Goal: Task Accomplishment & Management: Use online tool/utility

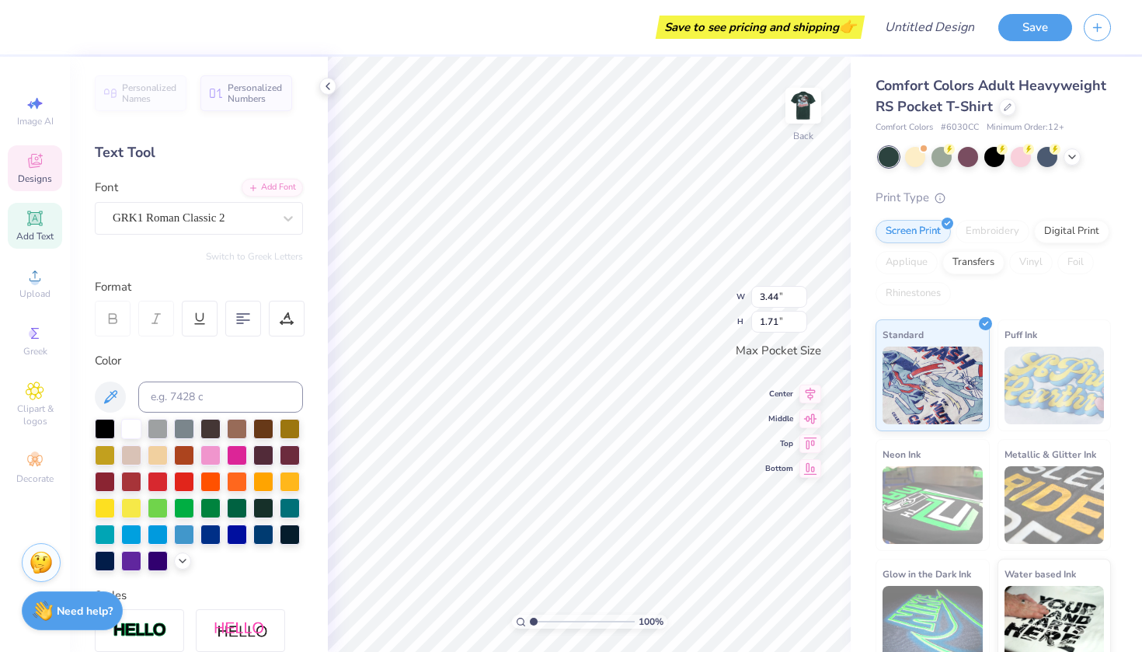
type textarea "D"
type textarea "OK"
click at [808, 98] on img at bounding box center [803, 106] width 62 height 62
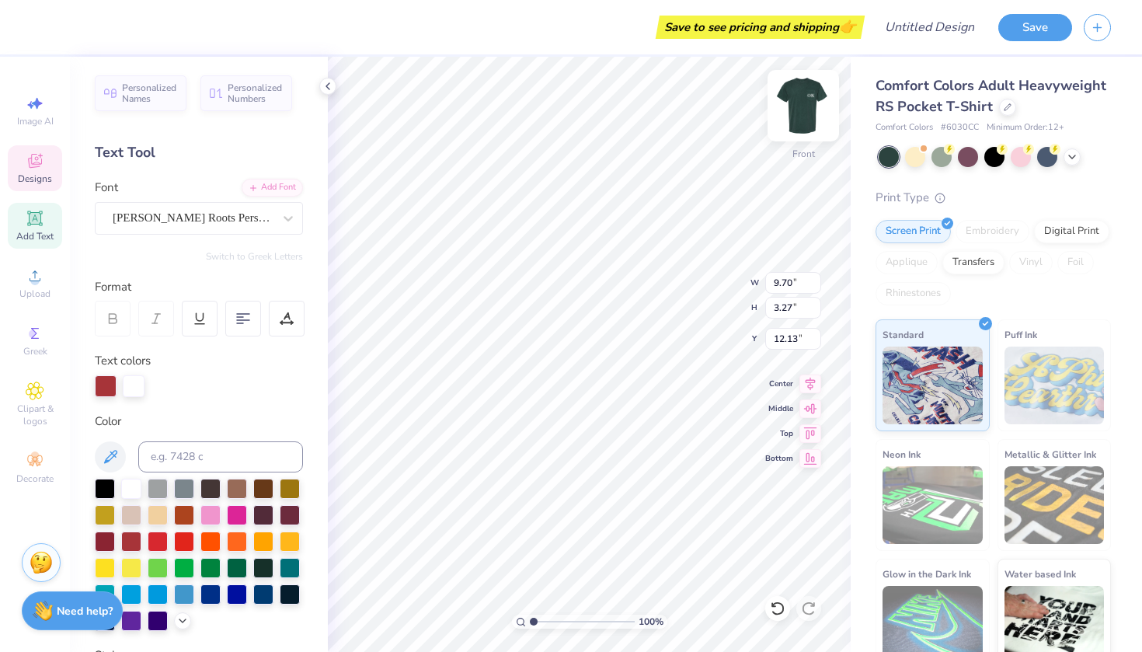
type textarea "C"
type textarea "Sanata Con"
type input "12.87"
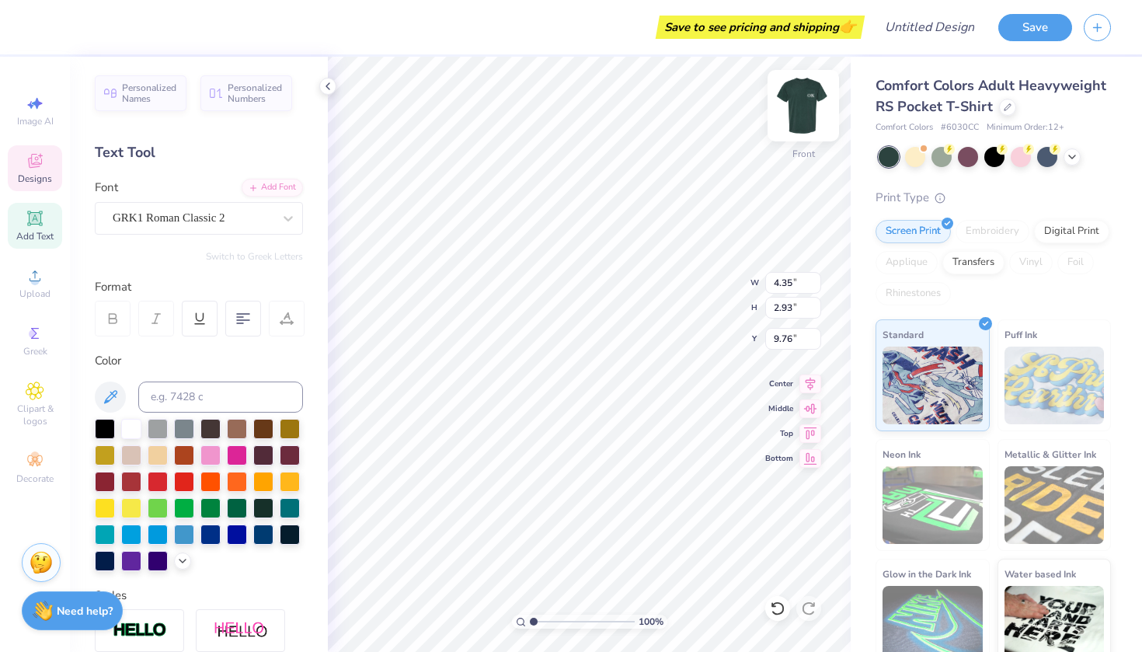
type textarea "D"
type textarea "O K"
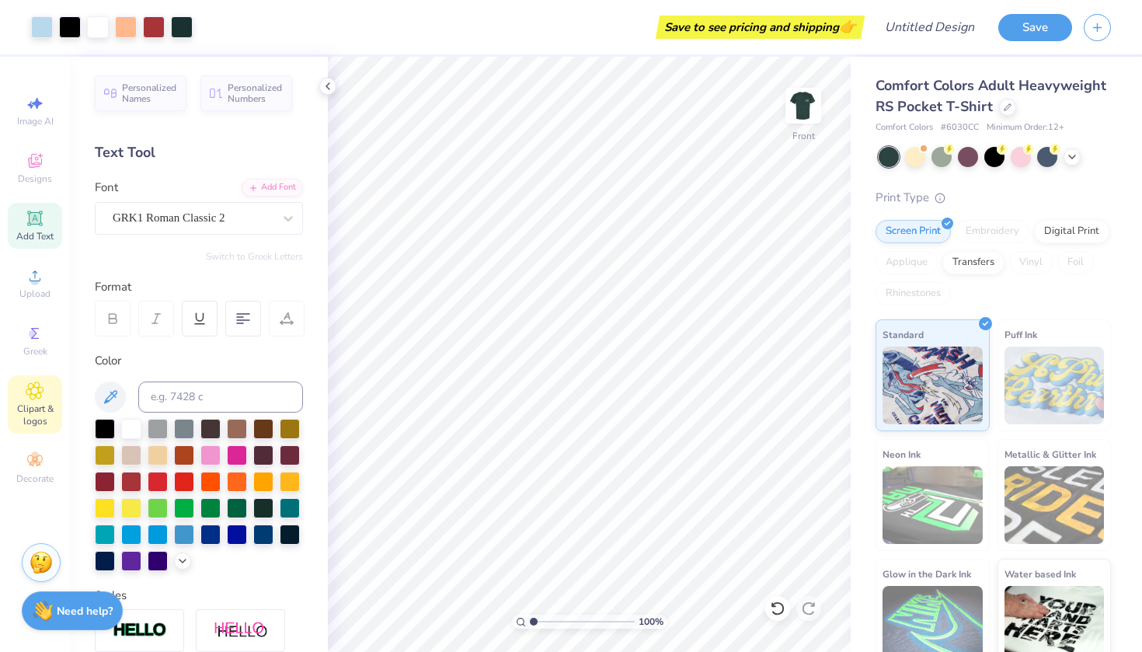
click at [29, 389] on icon at bounding box center [34, 390] width 17 height 17
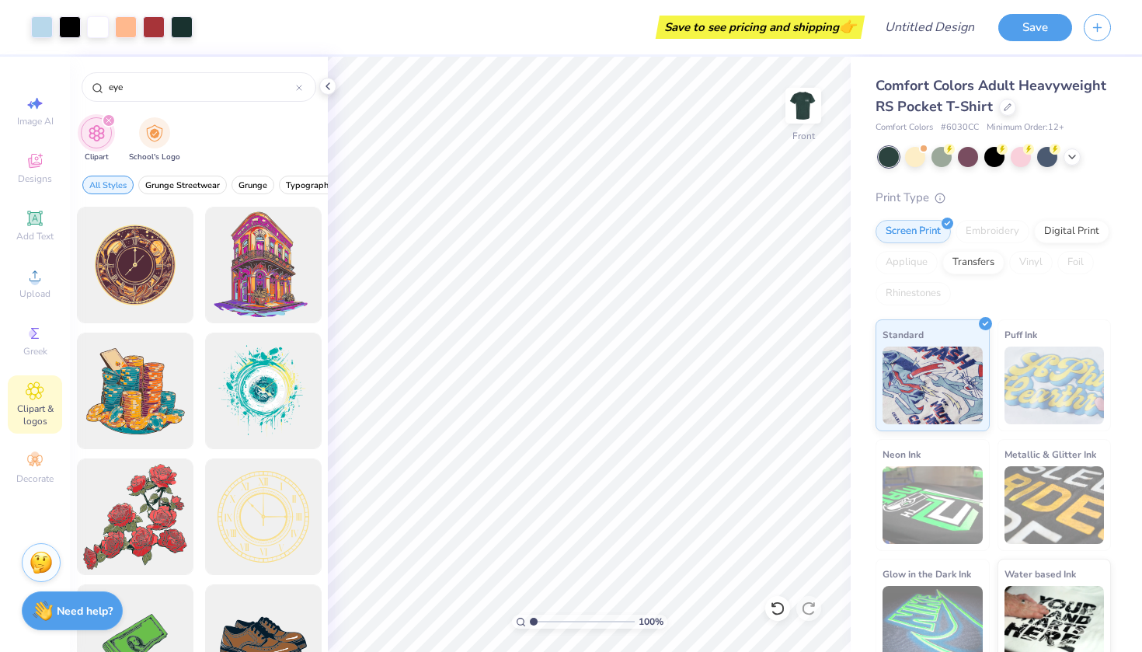
type input "eye"
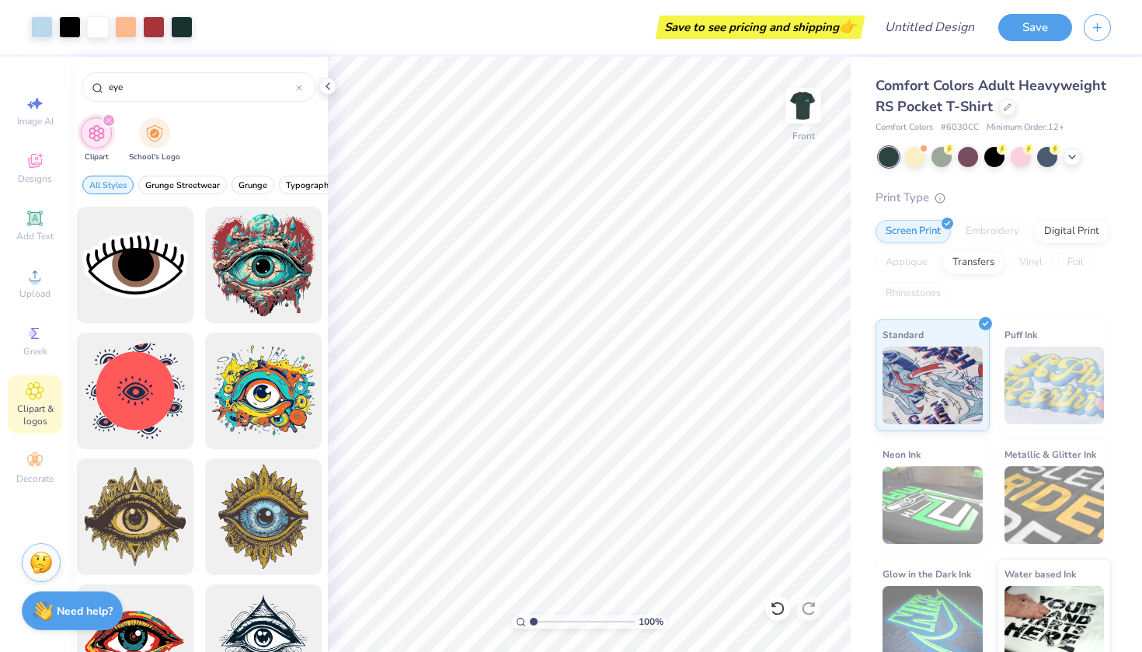
scroll to position [0, 0]
click at [131, 263] on div at bounding box center [135, 265] width 128 height 128
type input "1.60"
type input "1.01"
type input "11.06"
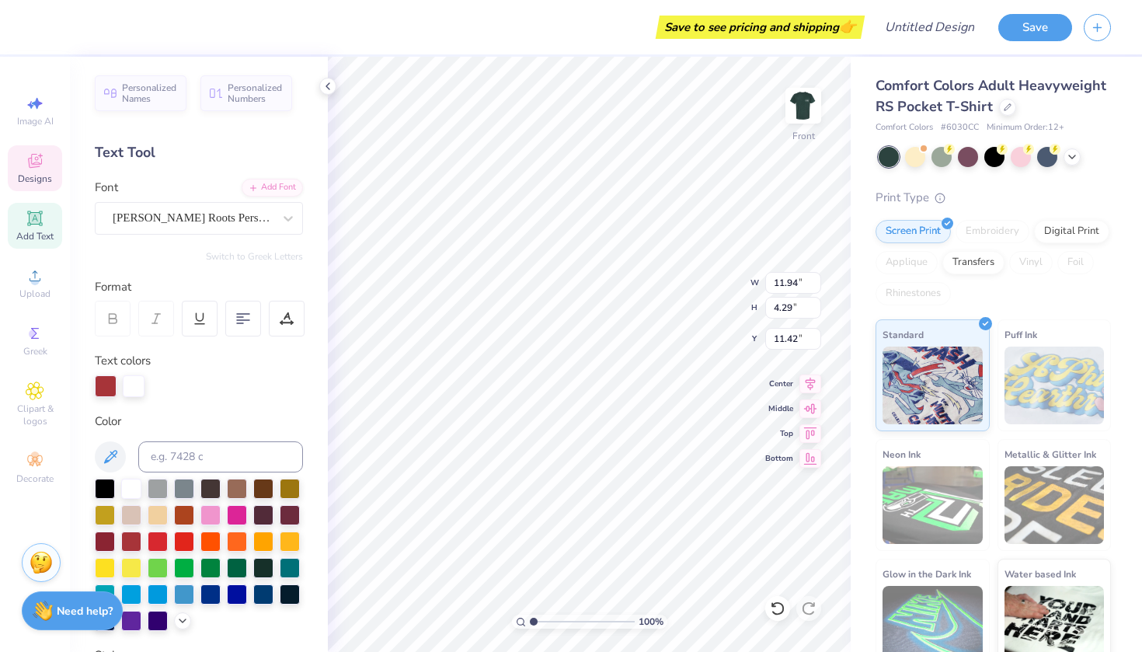
type input "16.40"
type input "12.21"
type input "2.85"
type input "16.98"
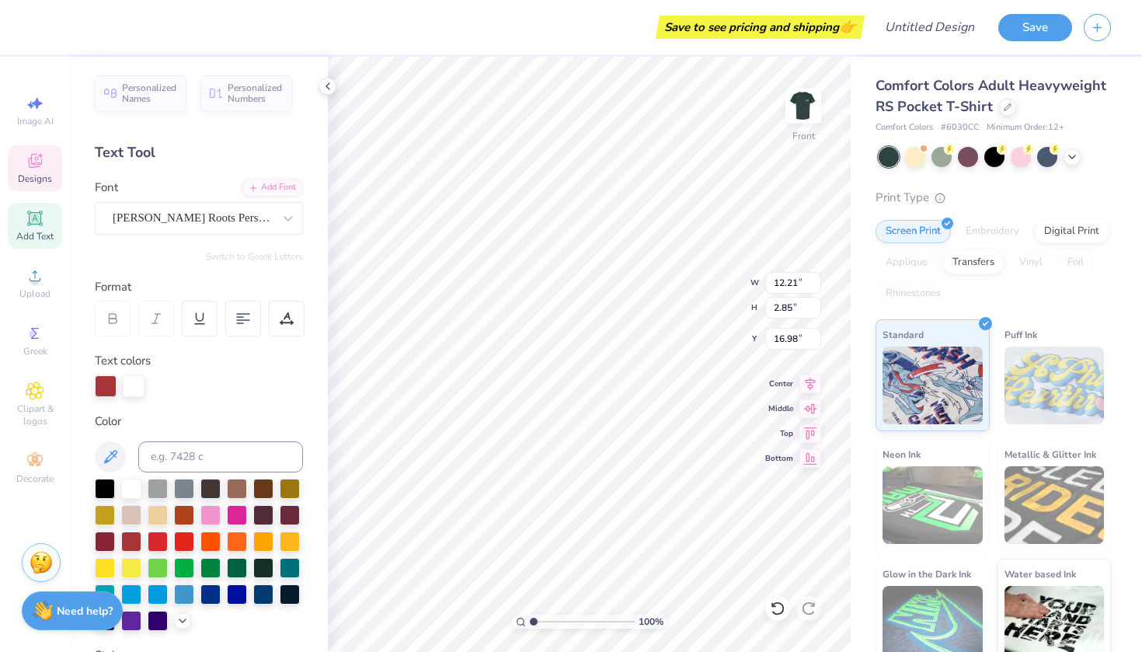
type textarea "S"
type textarea "carlisle pa"
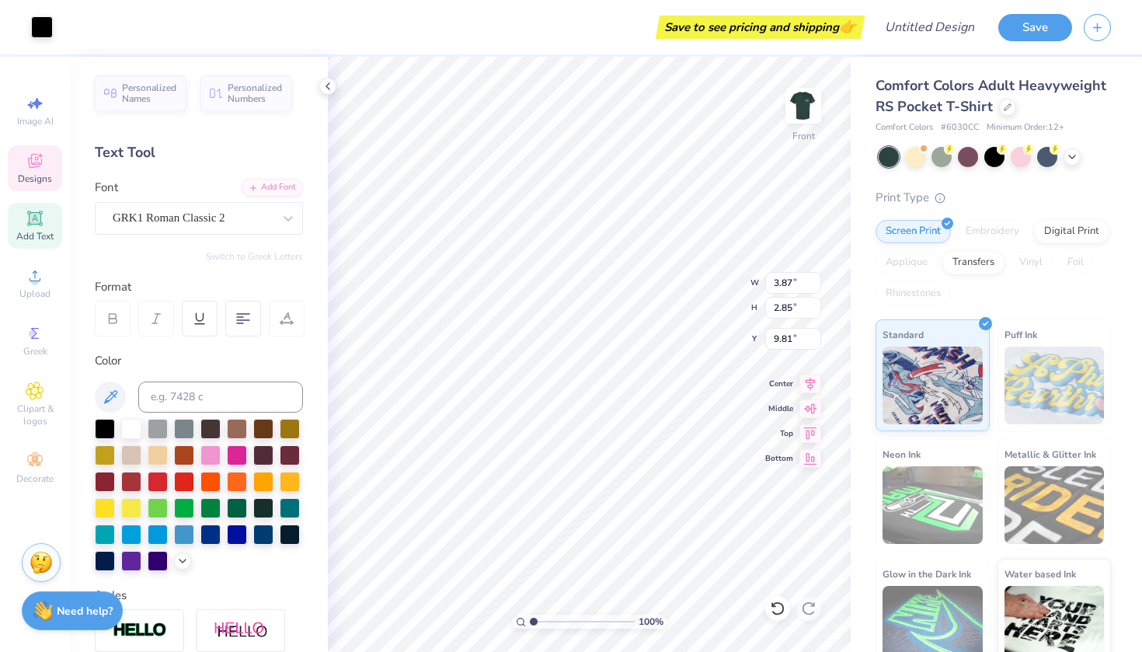
type input "9.99"
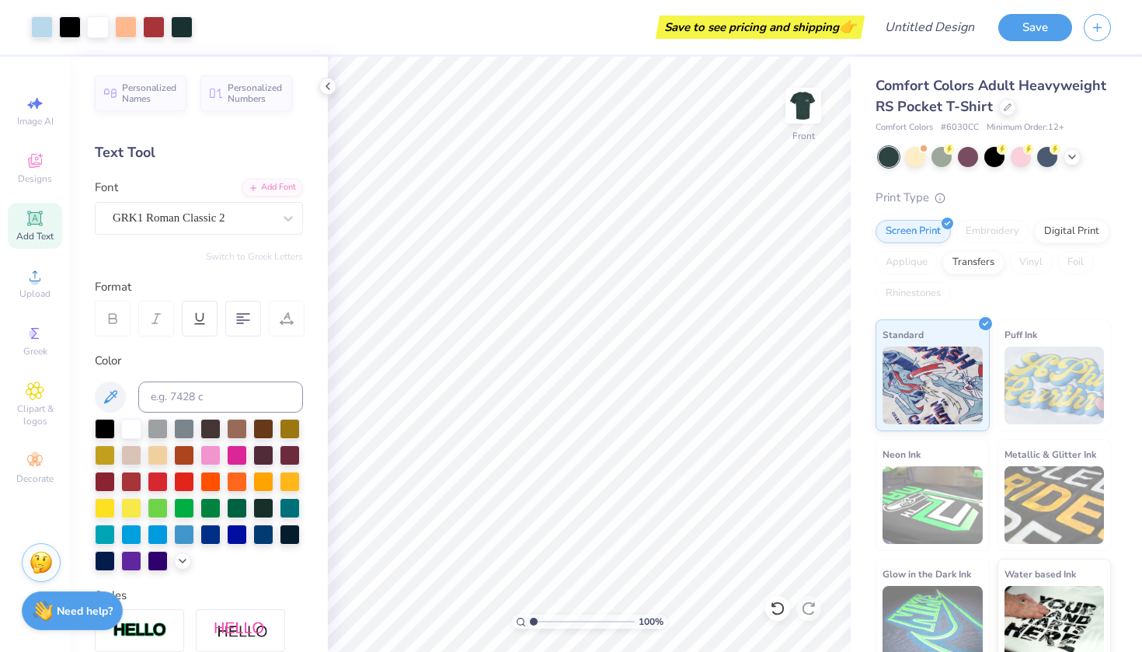
click at [32, 220] on icon at bounding box center [35, 218] width 12 height 12
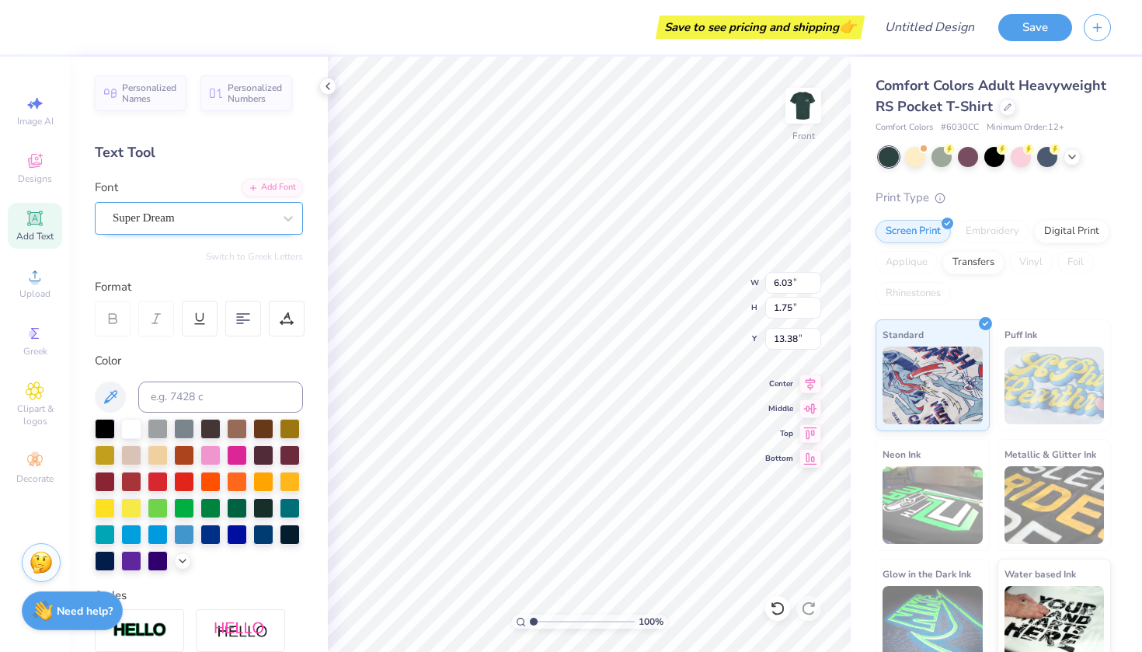
type input "18.68"
click at [165, 223] on span "Super Dream" at bounding box center [144, 218] width 62 height 18
click at [113, 217] on input "poman" at bounding box center [133, 218] width 40 height 18
type input "poman"
drag, startPoint x: 182, startPoint y: 218, endPoint x: 93, endPoint y: 210, distance: 88.9
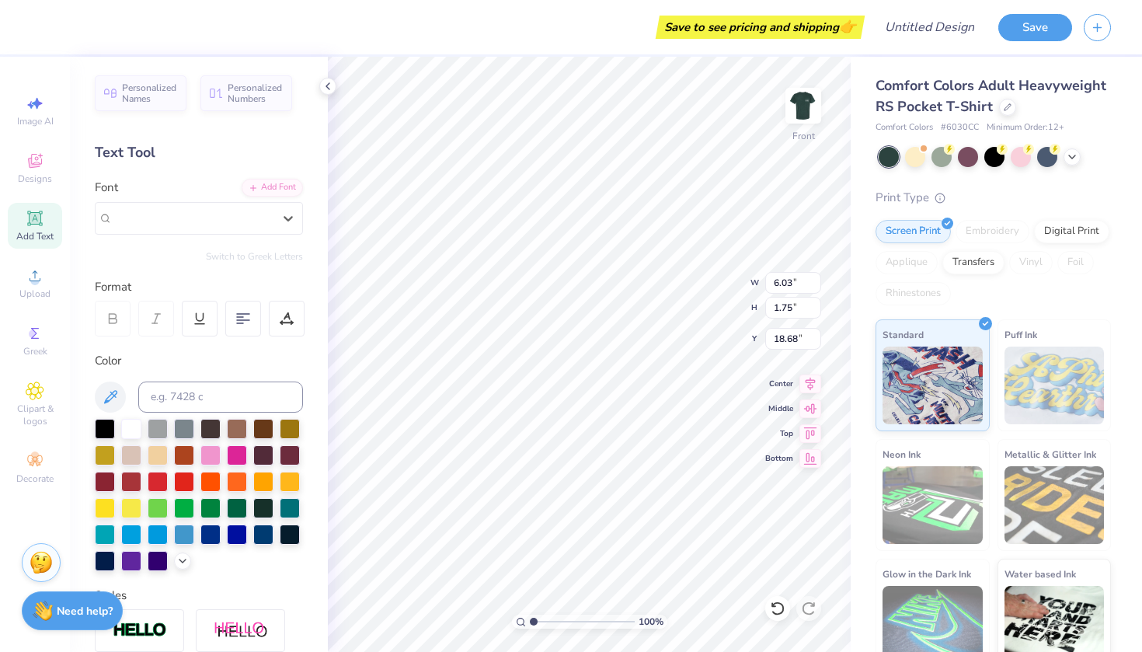
click at [94, 210] on div "Personalized Names Personalized Numbers Text Tool Add Font Font Select is focus…" at bounding box center [199, 354] width 258 height 595
type input "3.87"
type input "2.85"
type input "9.99"
type input "6.03"
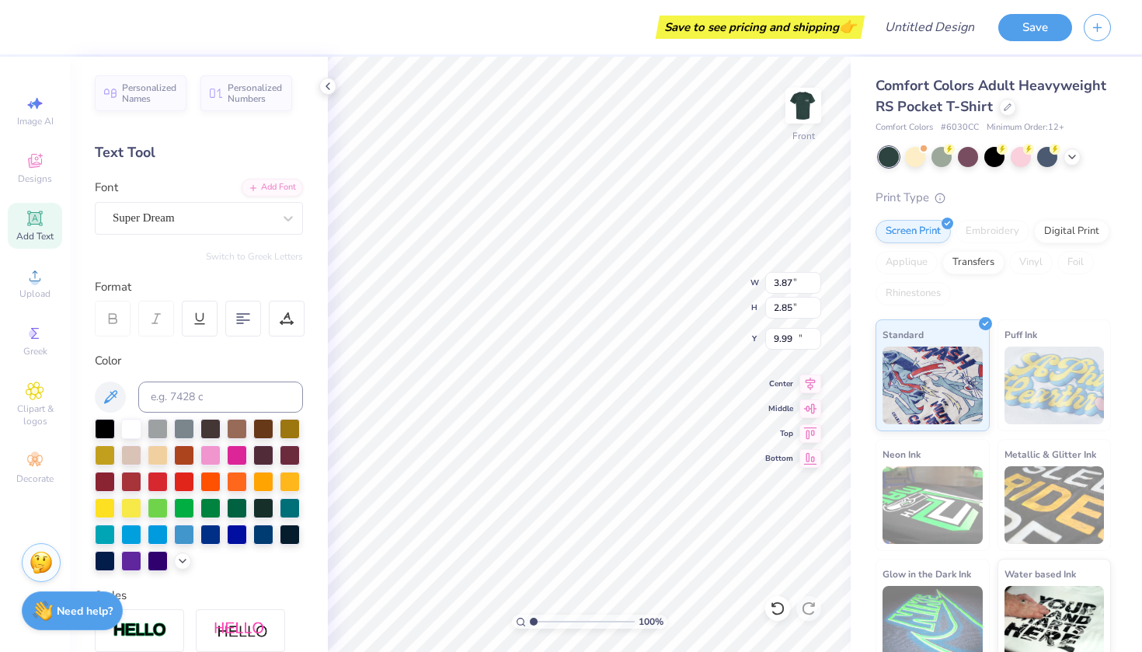
type input "1.75"
type input "18.68"
type input "18.12"
type input "4.31"
type input "1.00"
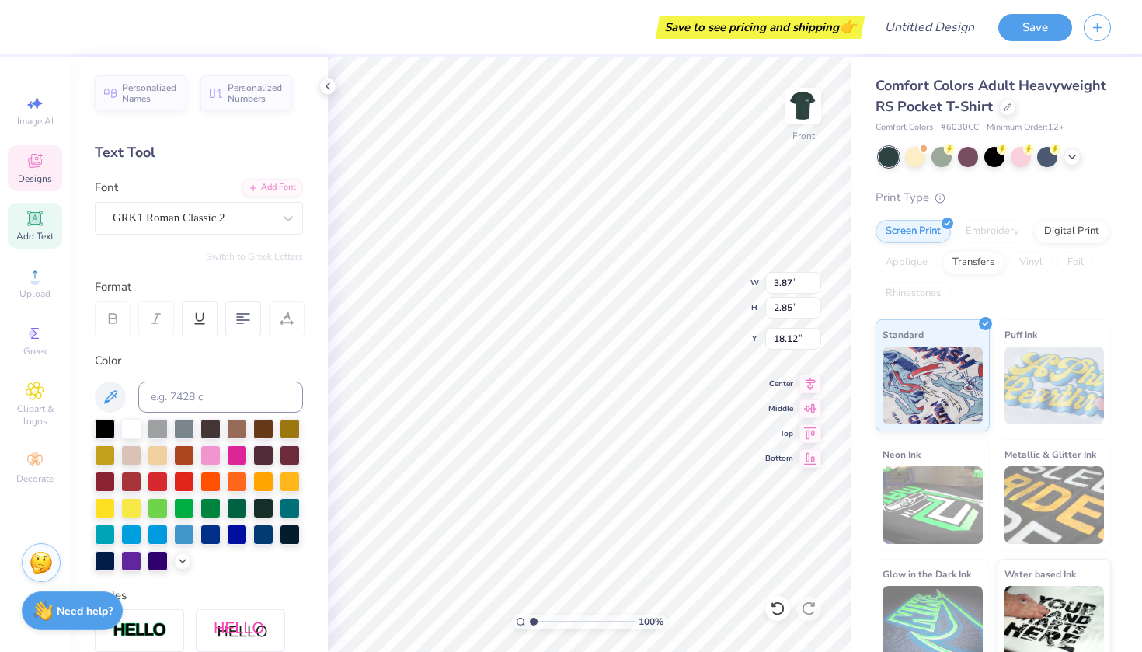
type input "18.97"
type textarea "O"
type textarea "carlisle pa"
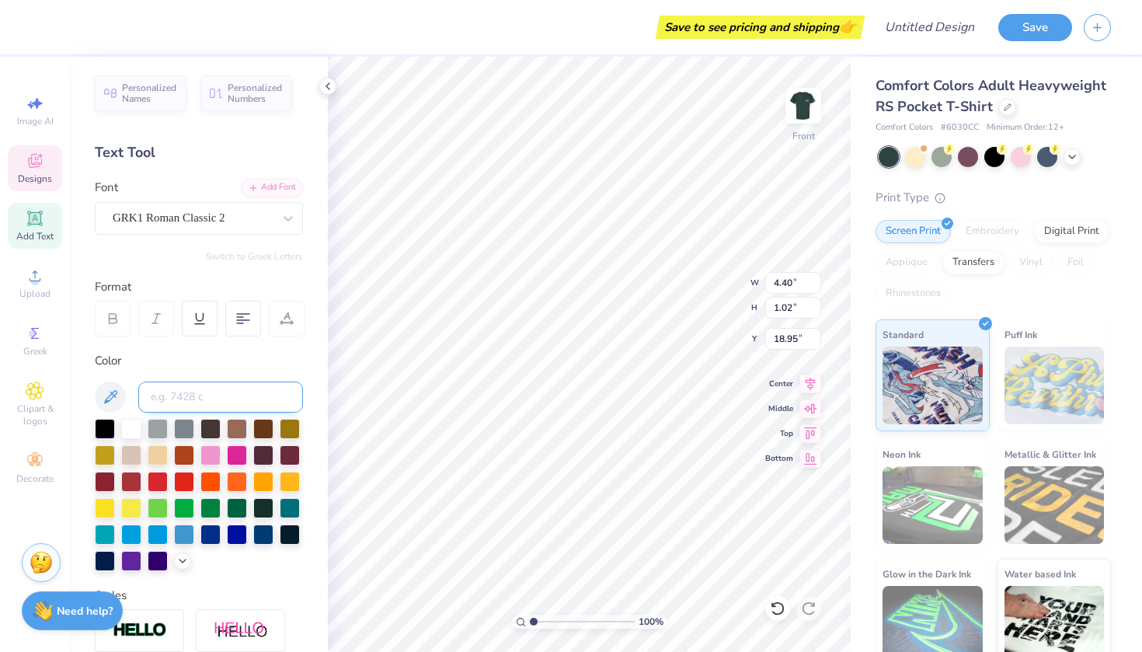
click at [192, 402] on input at bounding box center [220, 396] width 165 height 31
type input "1807"
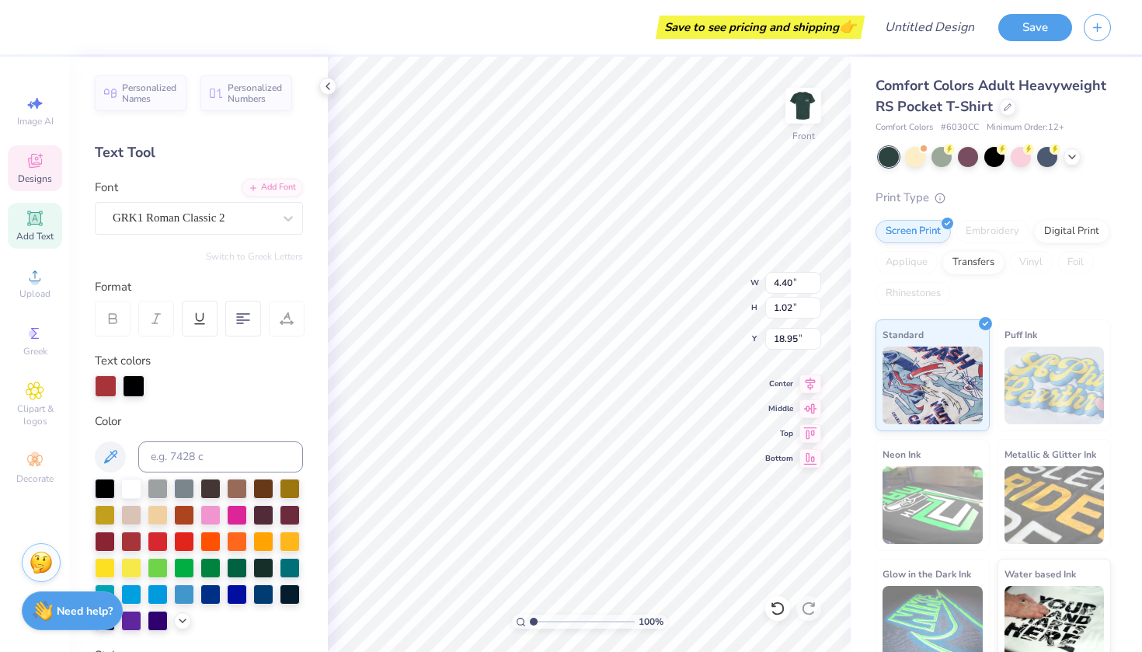
type input "16.40"
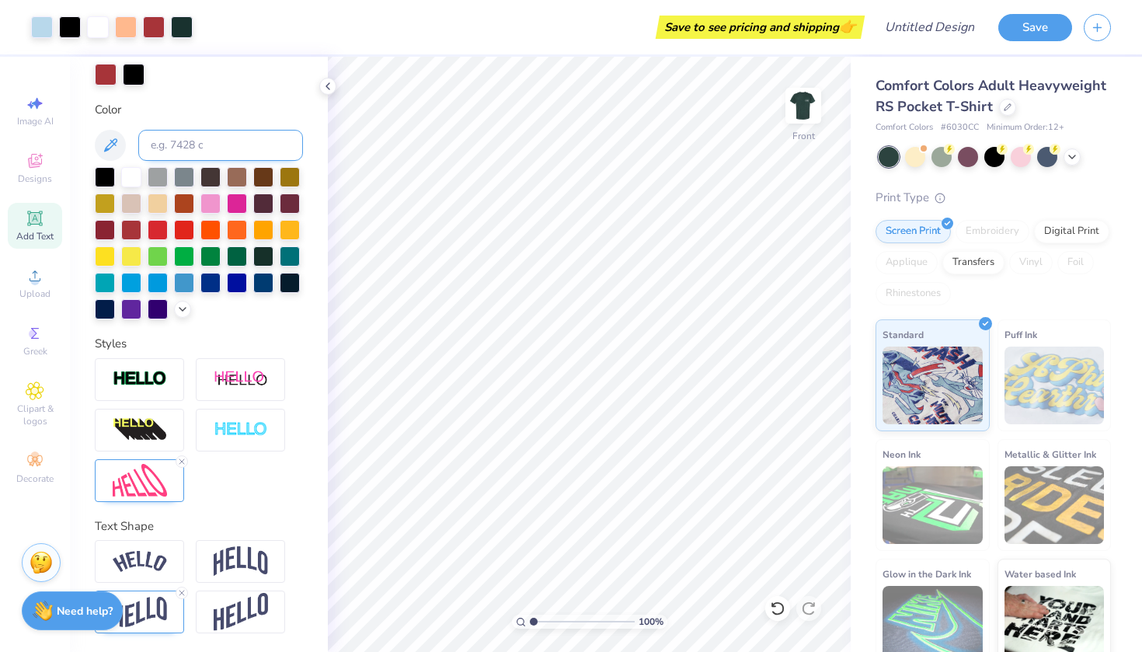
scroll to position [311, 0]
click at [141, 367] on div at bounding box center [139, 379] width 89 height 43
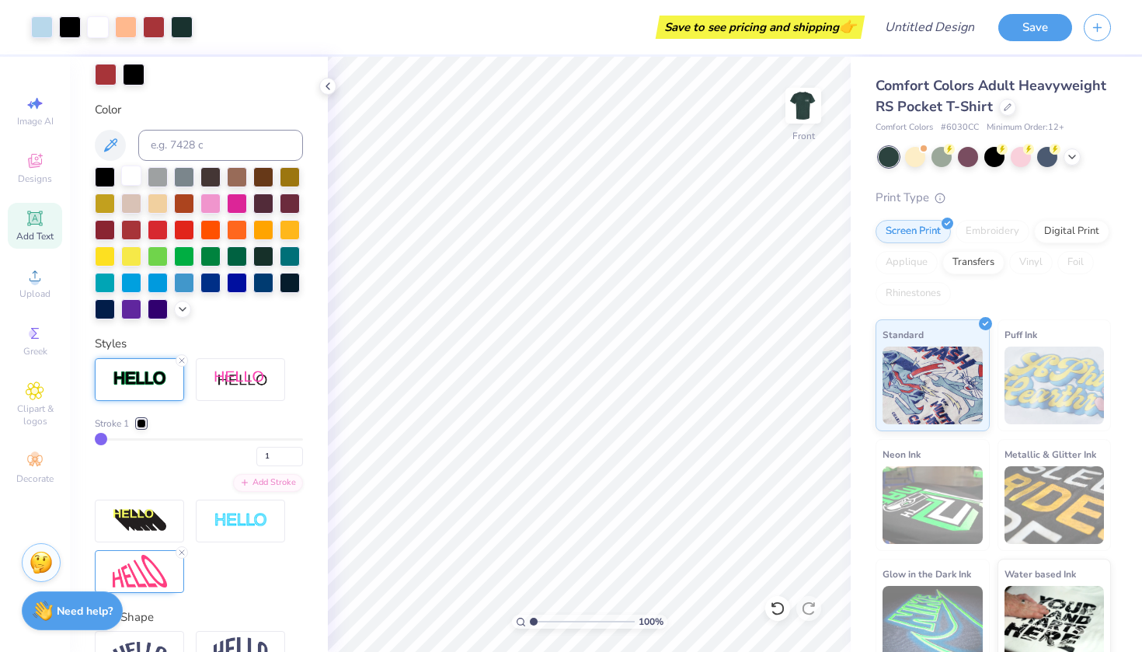
click at [139, 175] on div at bounding box center [131, 175] width 20 height 20
click at [197, 150] on input at bounding box center [220, 145] width 165 height 31
type input "1807"
click at [144, 423] on div at bounding box center [141, 423] width 9 height 9
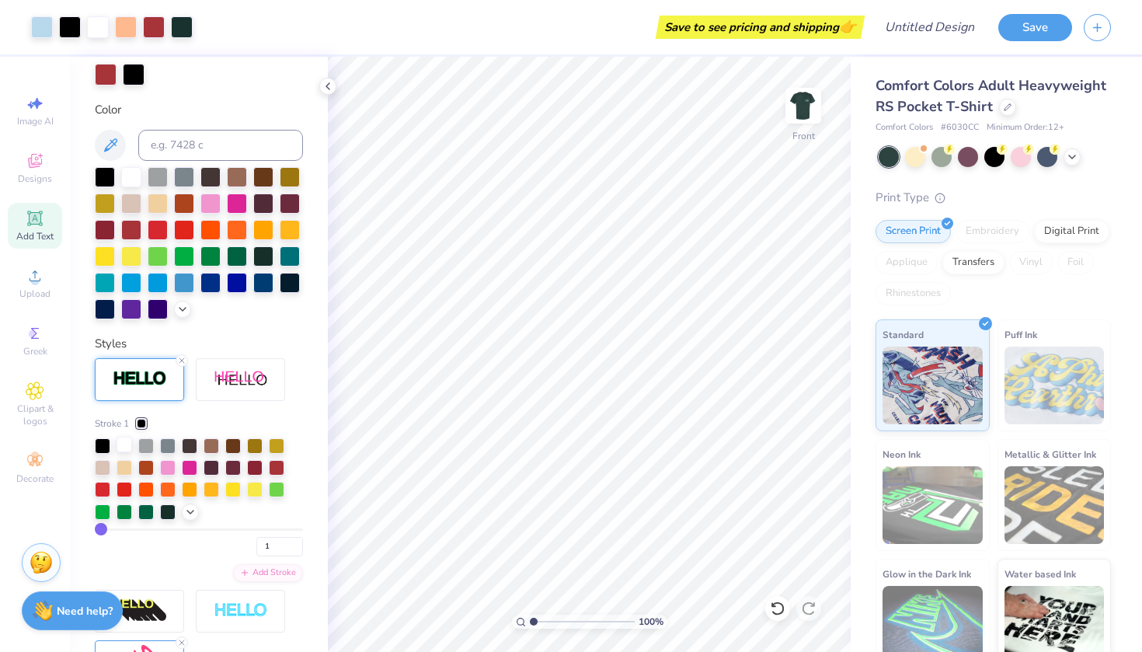
click at [124, 447] on div at bounding box center [125, 445] width 16 height 16
type input "2"
type input "1"
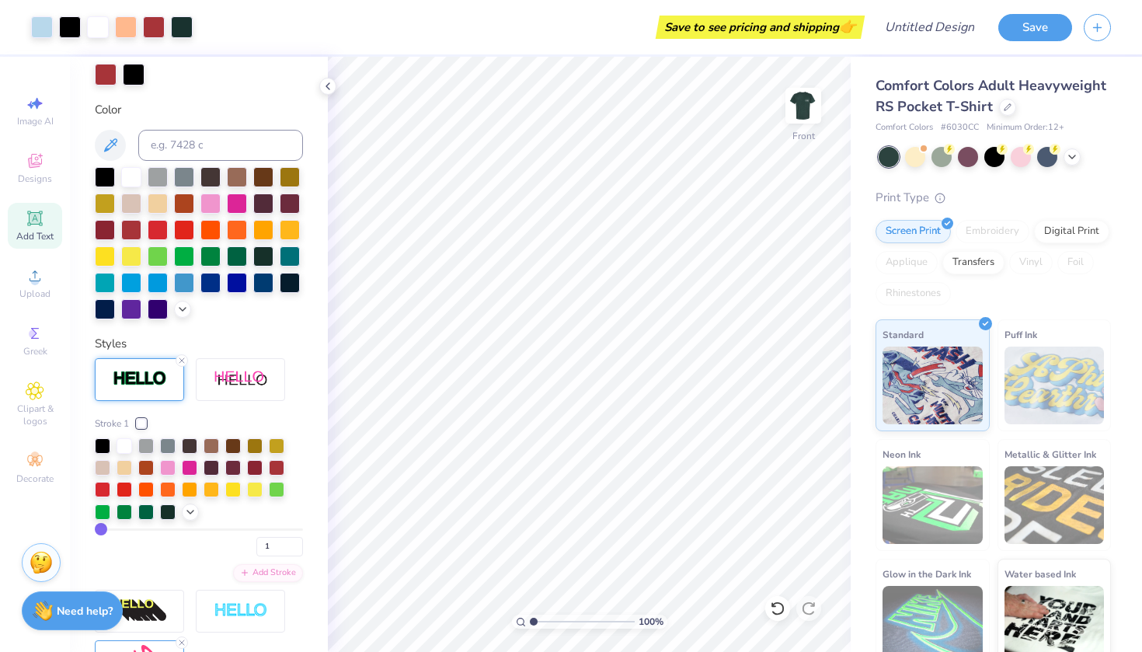
type input "2"
type input "3"
type input "4"
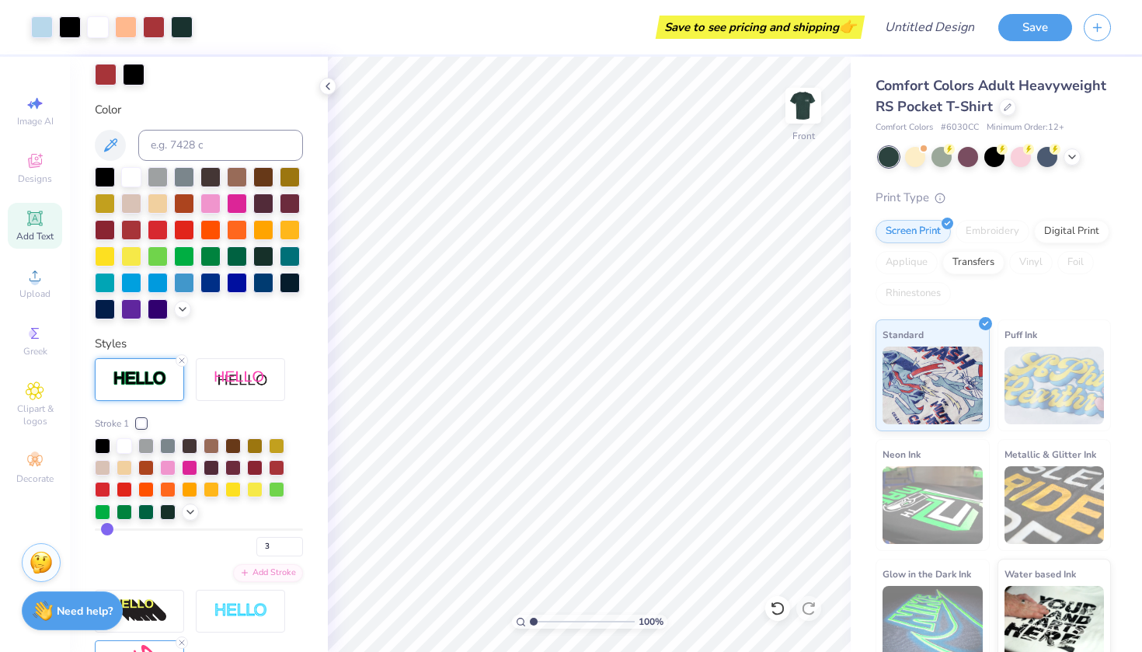
type input "4"
type input "5"
type input "6"
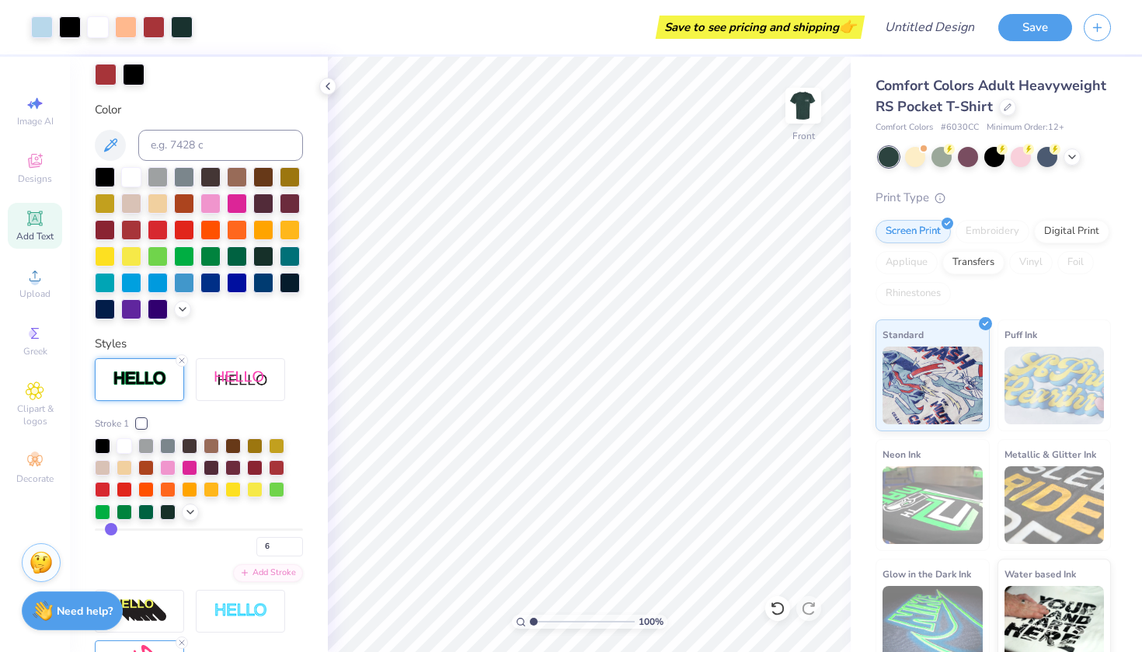
drag, startPoint x: 103, startPoint y: 527, endPoint x: 111, endPoint y: 529, distance: 8.9
type input "6"
click at [111, 529] on input "range" at bounding box center [199, 529] width 208 height 2
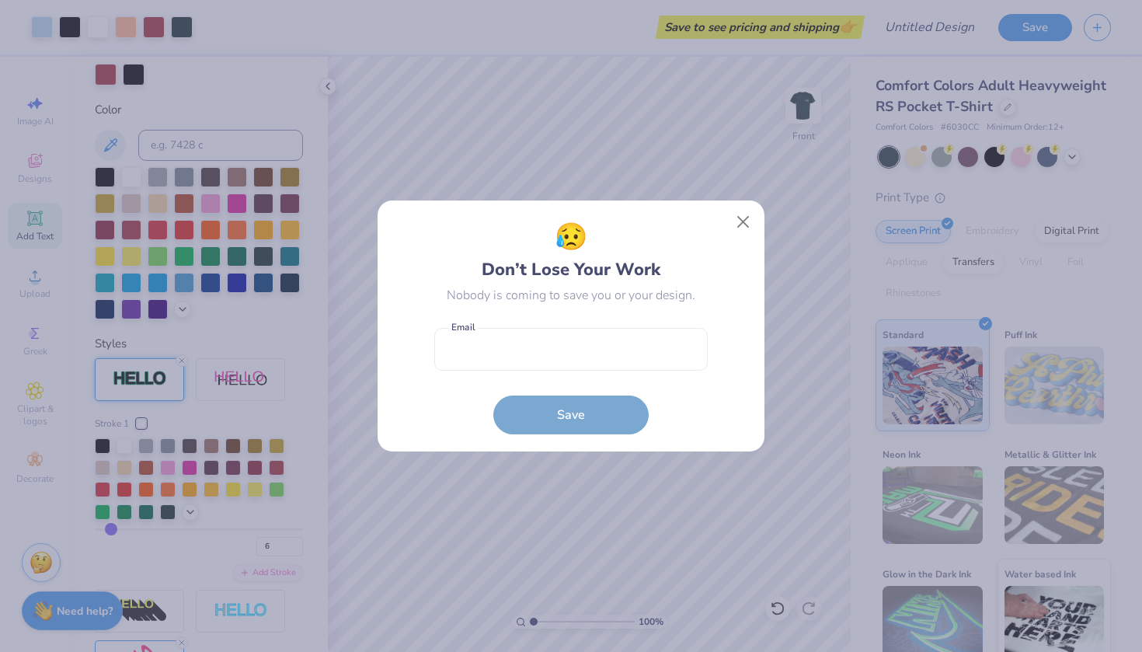
drag, startPoint x: 112, startPoint y: 534, endPoint x: 61, endPoint y: 533, distance: 50.5
click at [61, 533] on div "😥 Don’t Lose Your Work Nobody is coming to save you or your design. Email is a …" at bounding box center [571, 326] width 1142 height 652
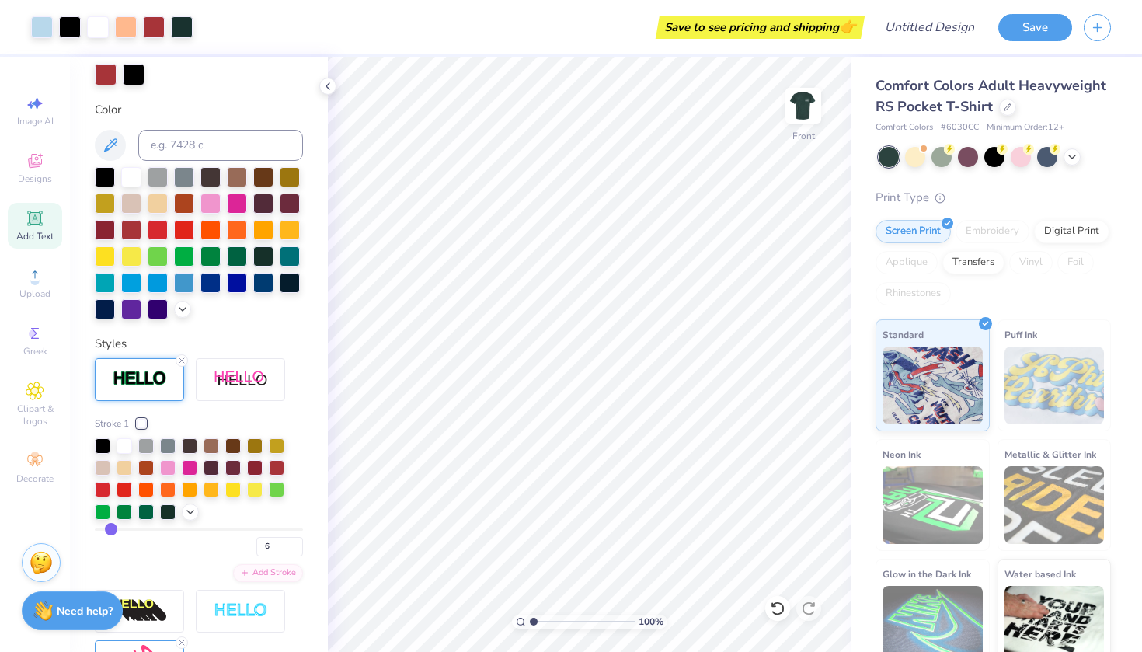
type input "5"
type input "3"
type input "1"
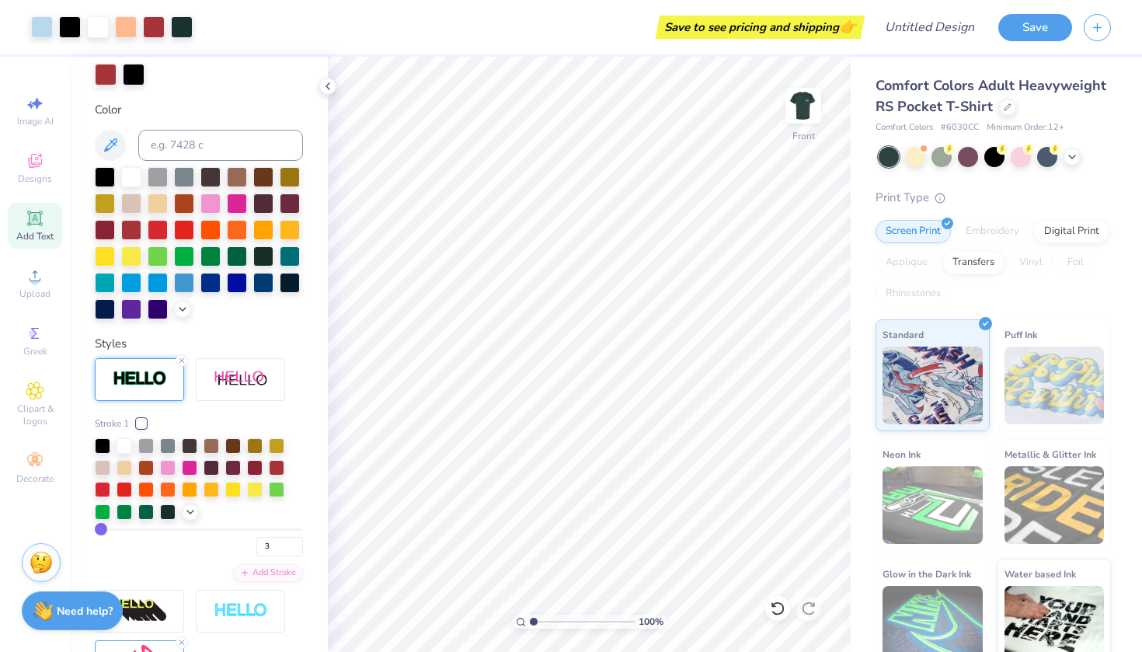
type input "1"
drag, startPoint x: 110, startPoint y: 528, endPoint x: 59, endPoint y: 528, distance: 50.5
type input "1"
click at [59, 528] on div "Art colors Save to see pricing and shipping 👉 Design Title Save Image AI Design…" at bounding box center [571, 326] width 1142 height 652
click at [279, 467] on div at bounding box center [277, 466] width 16 height 16
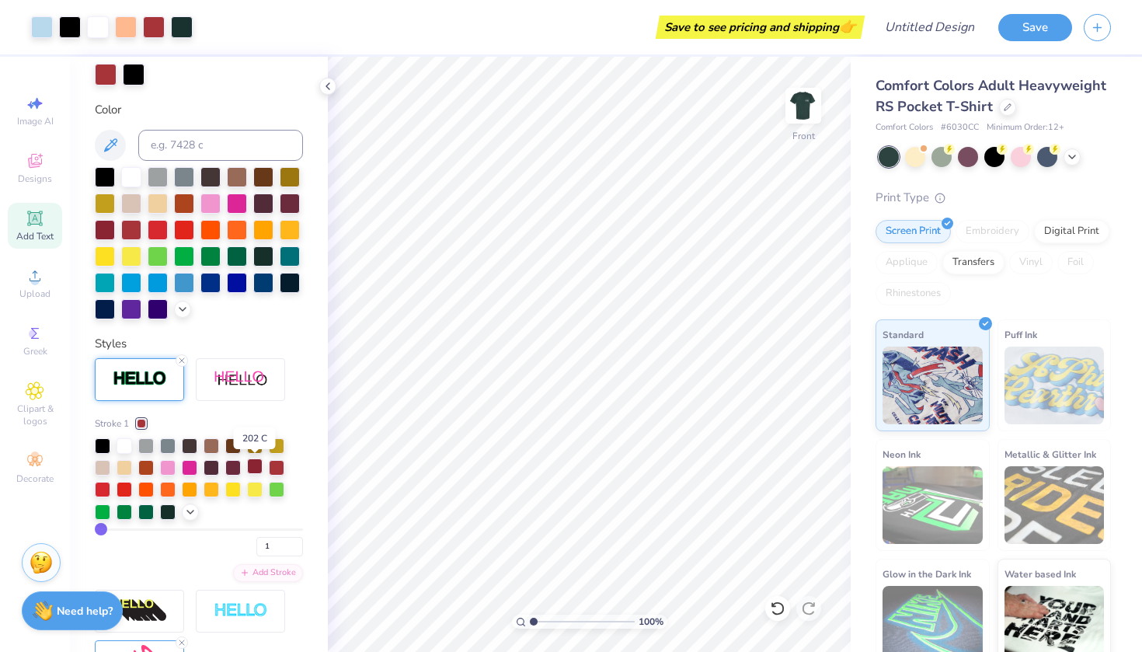
click at [255, 465] on div at bounding box center [255, 466] width 16 height 16
click at [165, 506] on div at bounding box center [168, 511] width 16 height 16
click at [127, 448] on div at bounding box center [125, 445] width 16 height 16
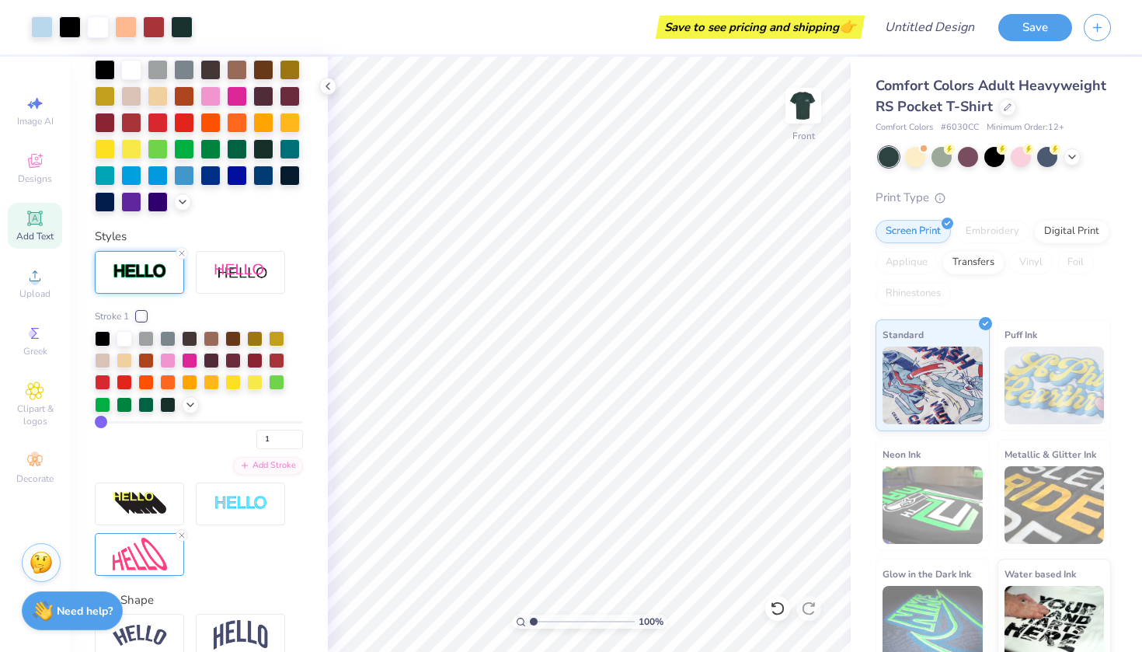
scroll to position [411, 0]
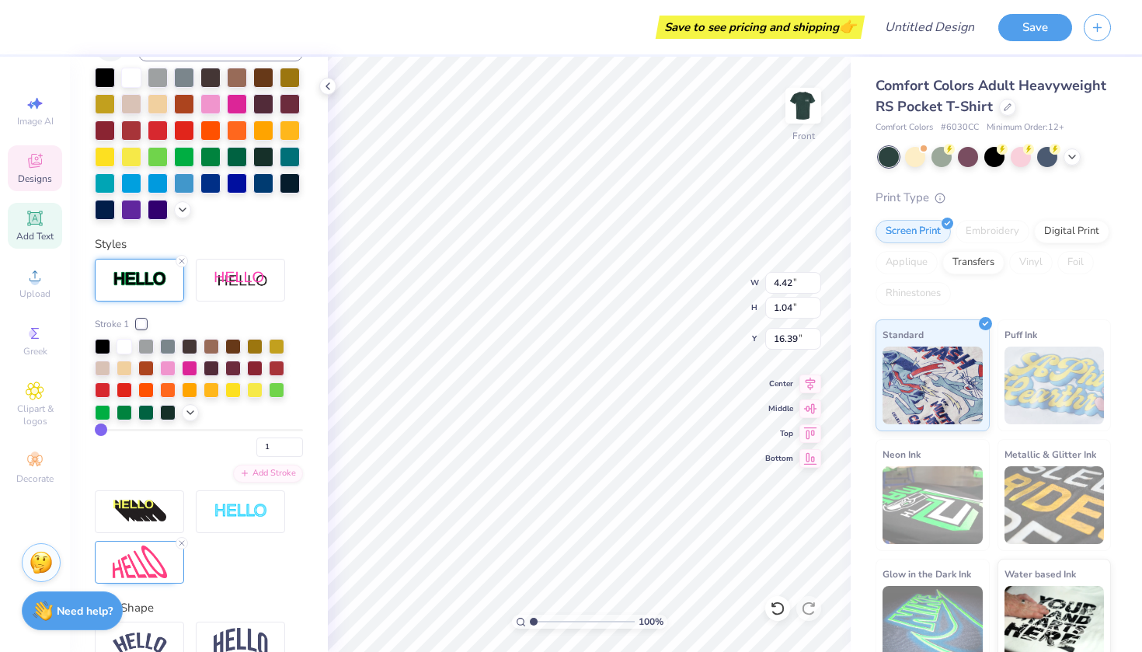
type input "2.60"
type input "0.61"
type input "16.26"
type input "16.77"
type input "4.15"
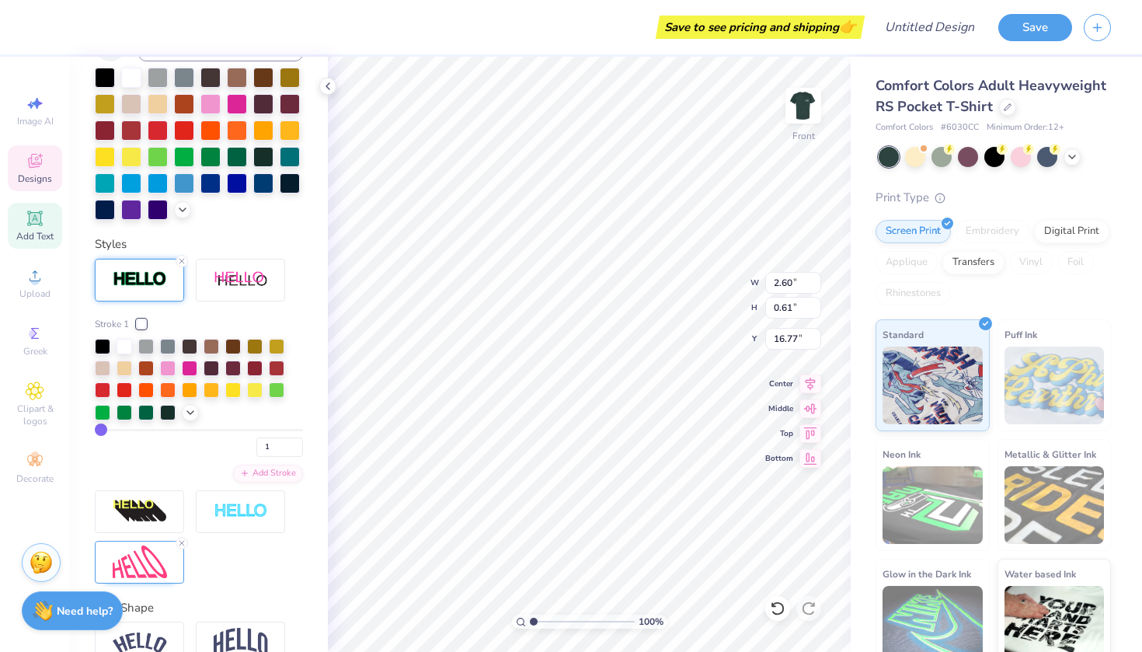
type input "0.98"
type input "16.88"
type input "16.84"
type textarea "carlisle pa-"
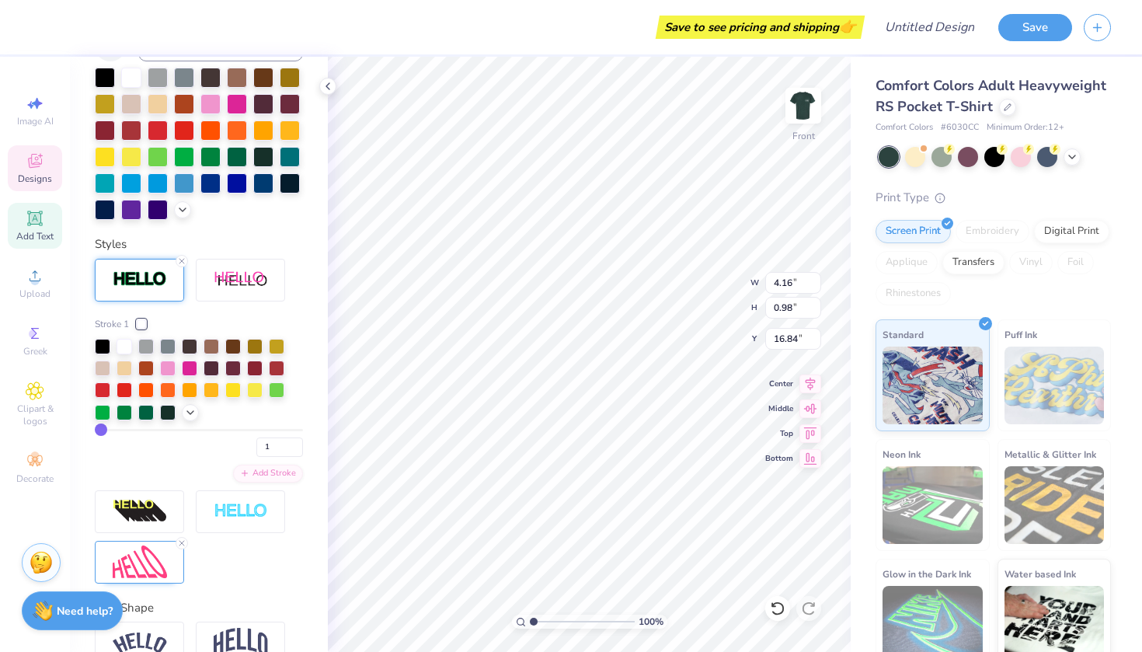
type textarea "-carlisle pa-"
type textarea "-carlisle pa -"
type textarea "- carlisle pa -"
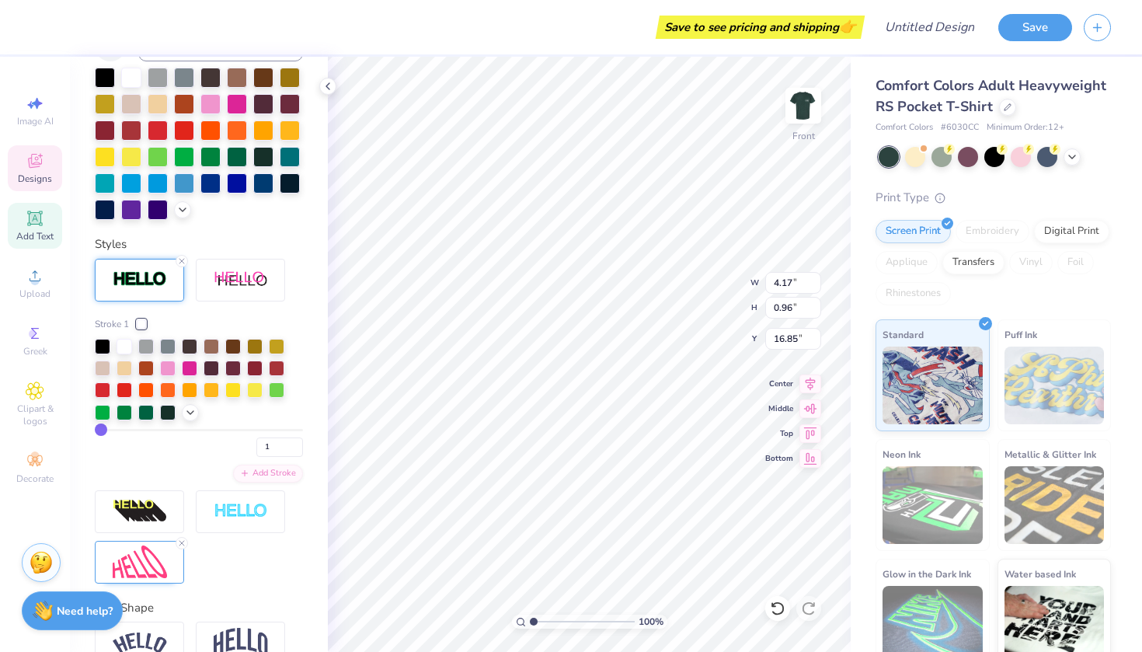
scroll to position [0, 1]
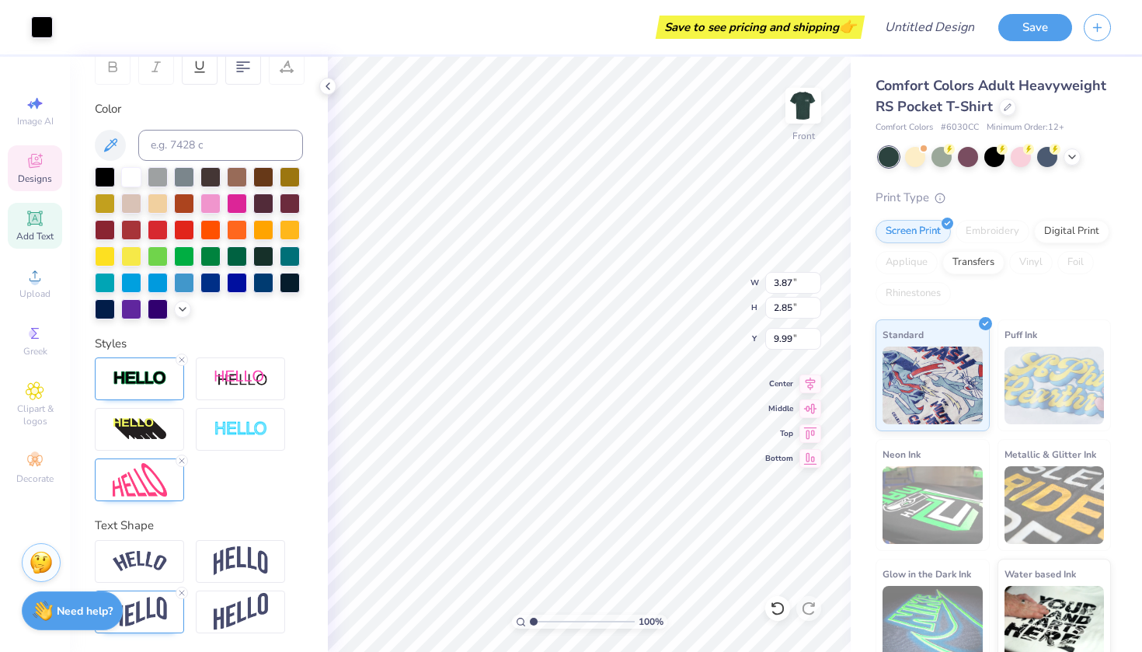
type input "3.90"
type input "2.87"
type input "9.88"
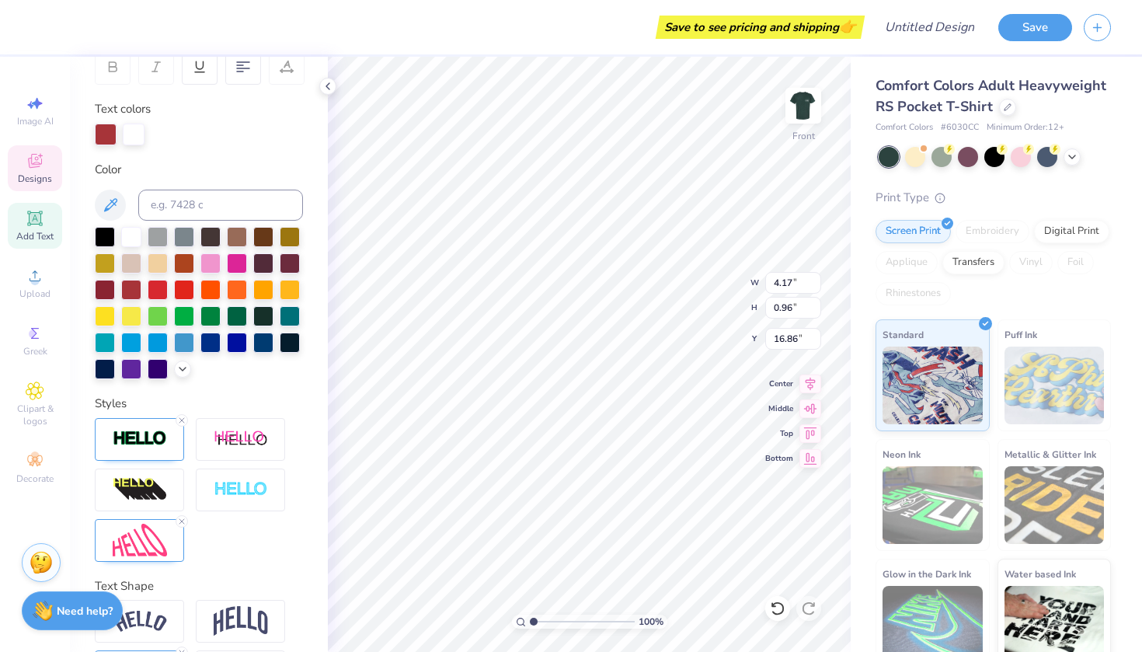
type input "18.35"
type textarea "- 2025 -"
type input "2.39"
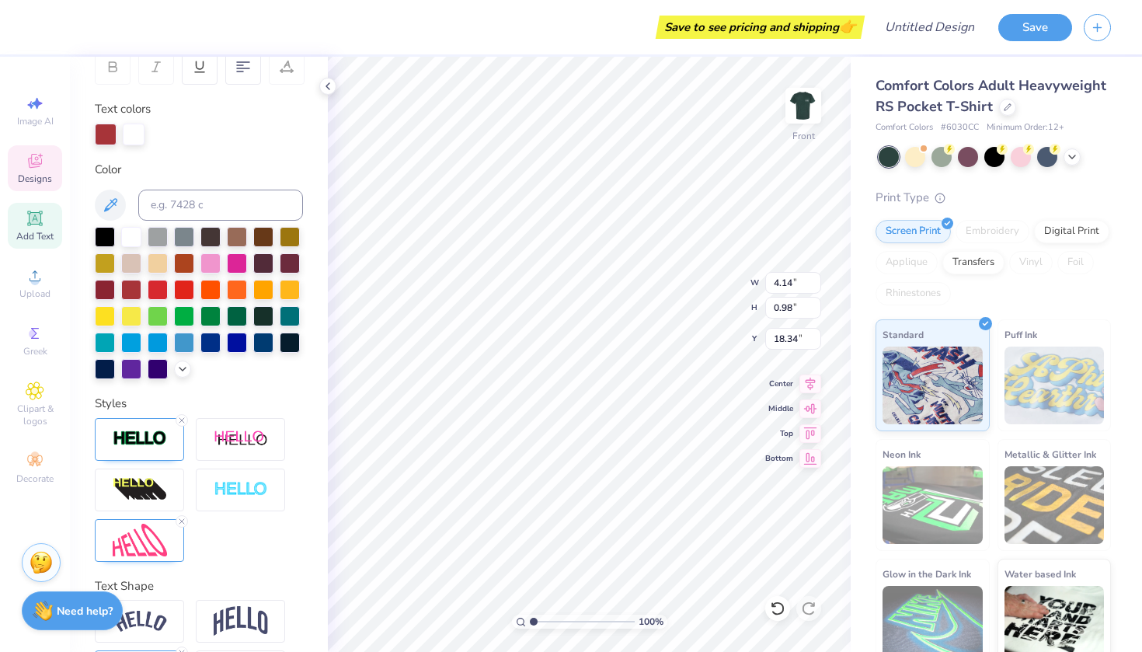
type input "0.57"
type input "18.30"
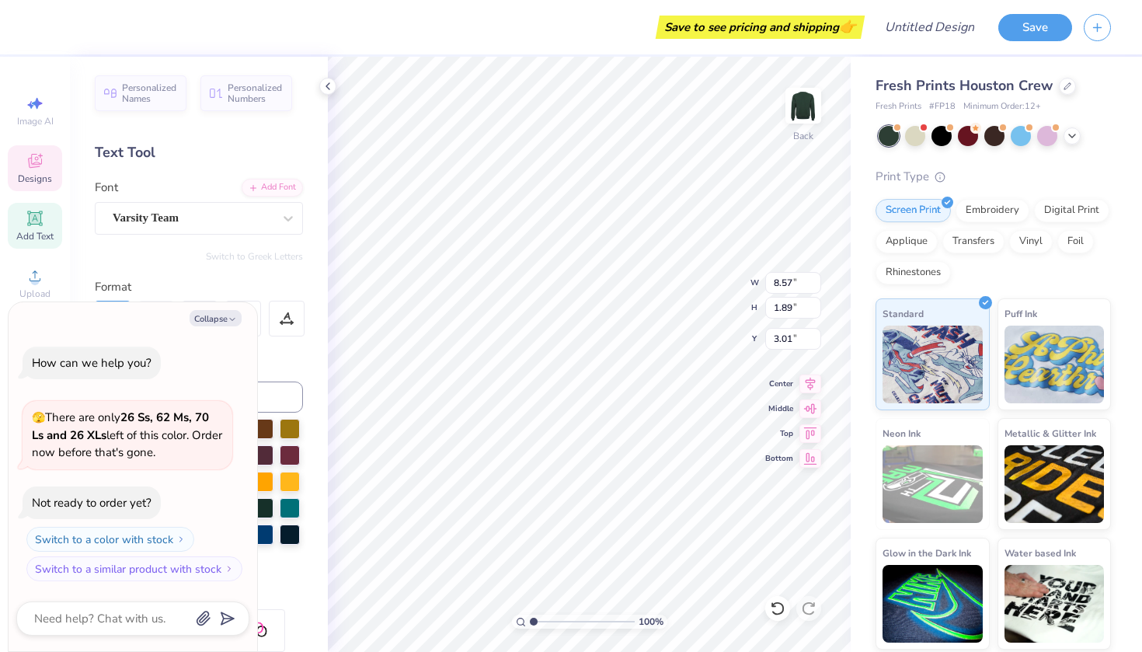
scroll to position [0, 4]
type textarea "x"
type textarea "OP A R E N T ' S"
type textarea "x"
type textarea "OOP A R E N T ' S"
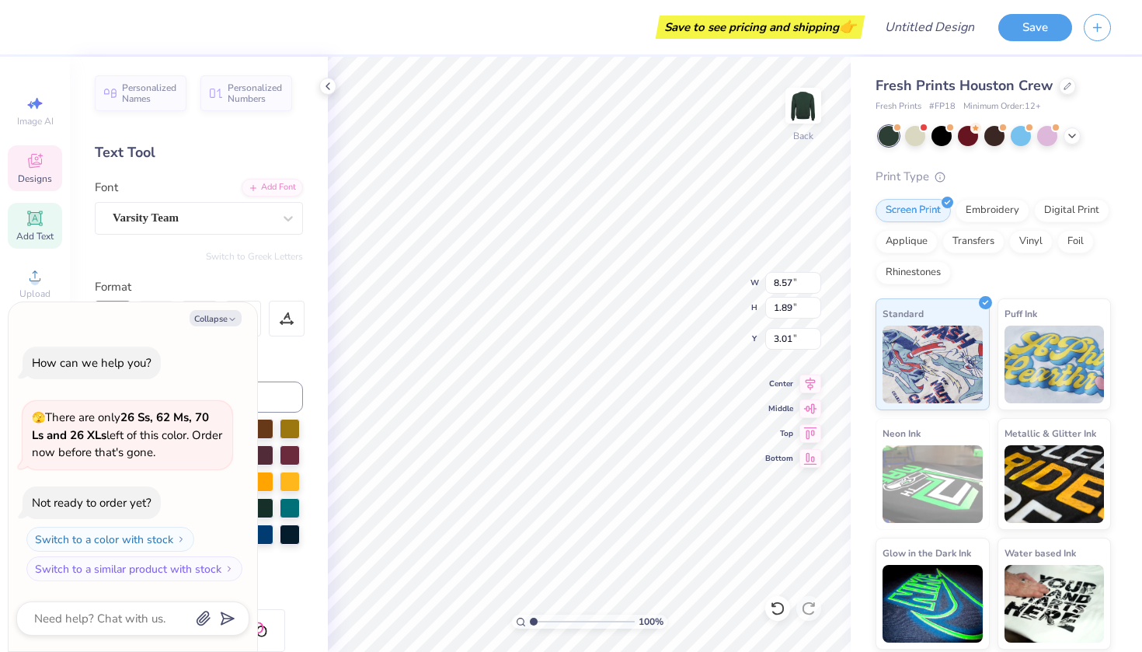
scroll to position [0, 2]
type textarea "x"
type textarea "OOP A R E N T 'S"
type textarea "x"
type textarea "OOP A R E N T '"
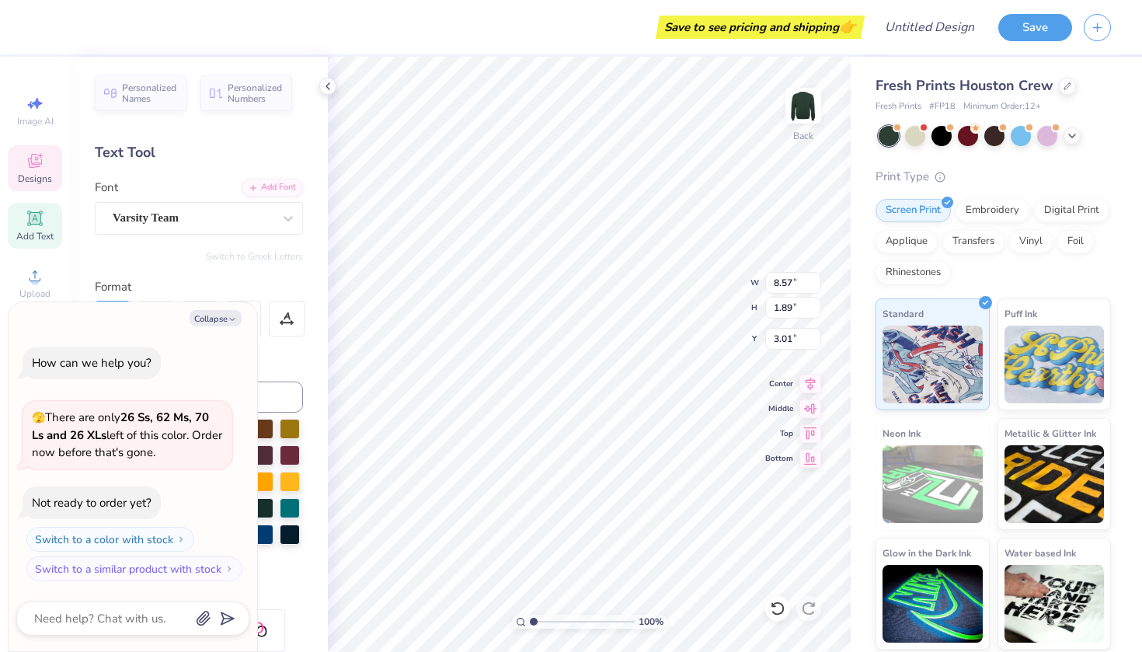
type textarea "x"
type textarea "OOP"
type textarea "x"
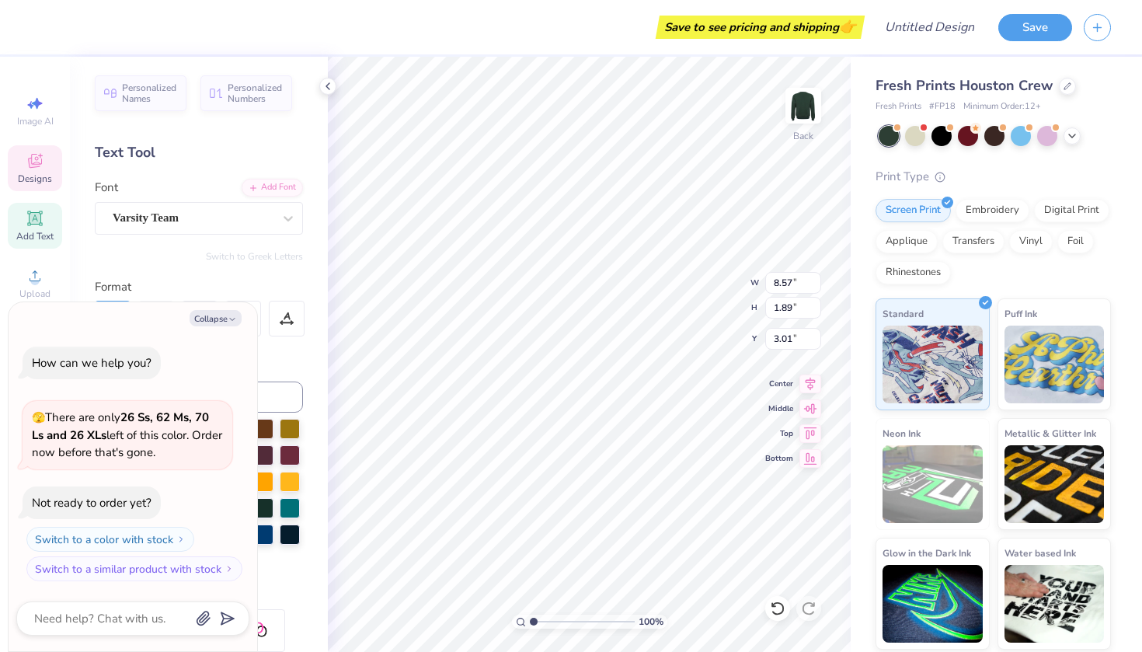
type textarea "OO"
type textarea "x"
type textarea "O"
type textarea "x"
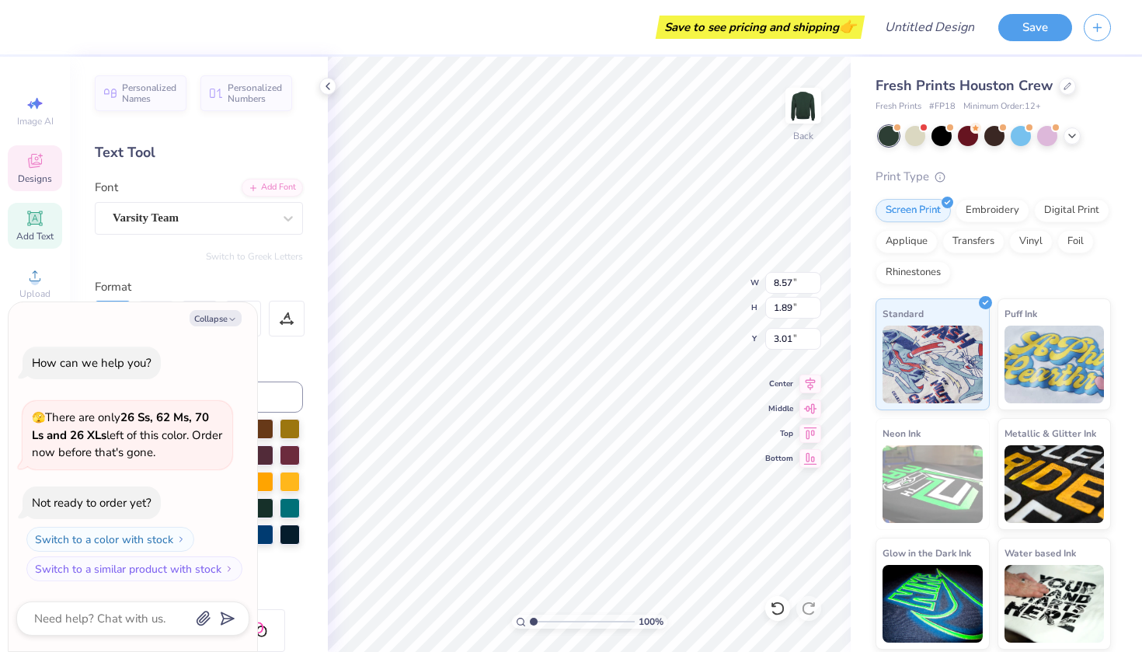
type textarea "O"
type textarea "x"
type textarea "O"
type textarea "x"
type textarea "O O"
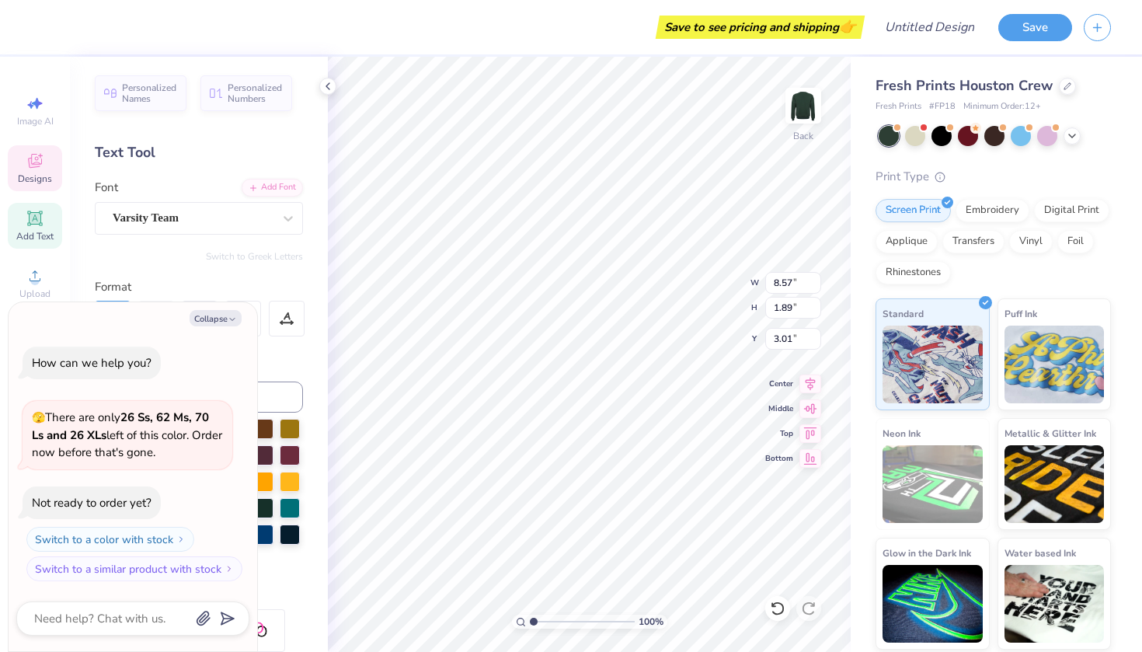
type textarea "x"
type textarea "O O"
type textarea "x"
type textarea "O O Z"
type textarea "x"
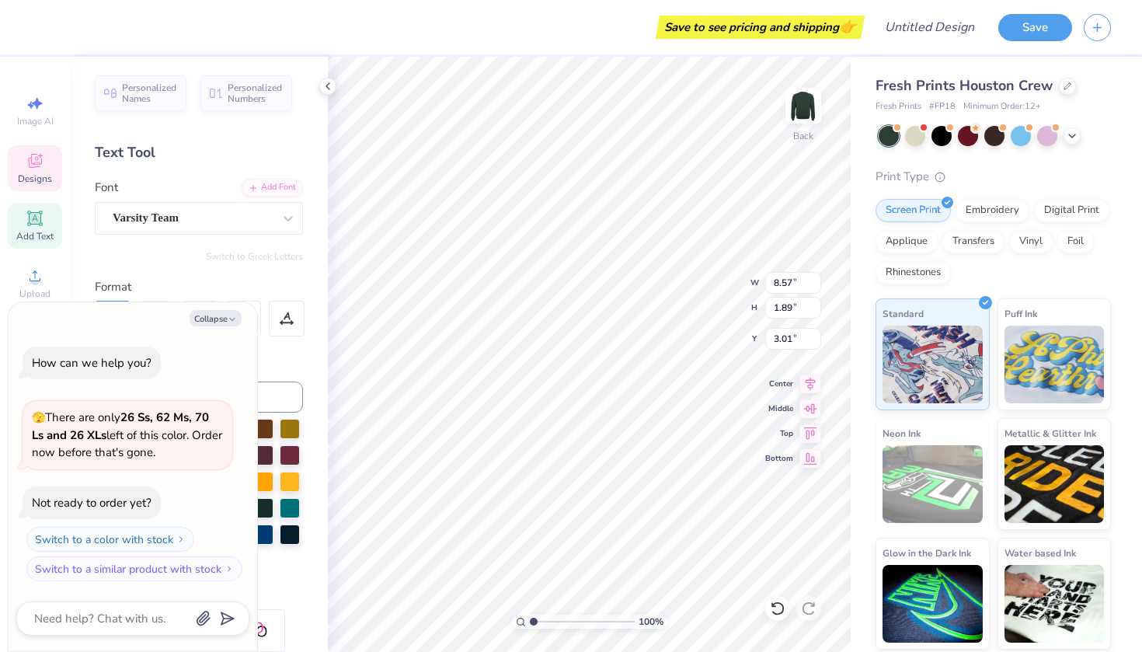
type textarea "O O Z"
type textarea "x"
type textarea "O O Z M"
type textarea "x"
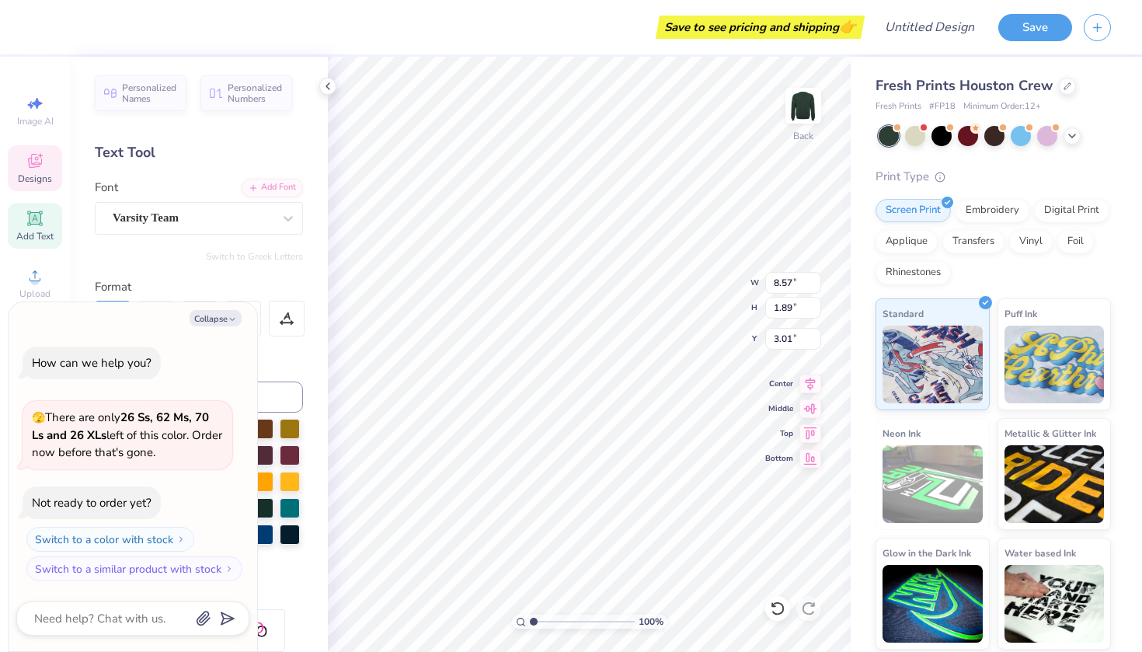
type textarea "O O Z M"
type textarea "x"
type textarea "O O Z M A"
type textarea "x"
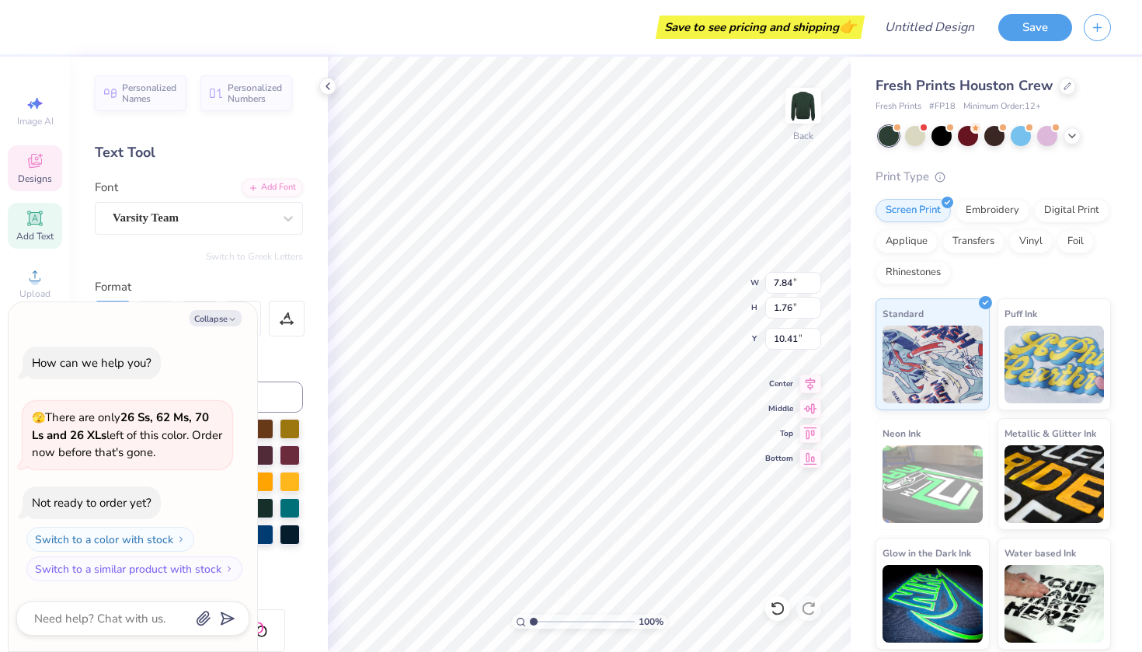
type textarea "W E"
type textarea "x"
type textarea "W E"
type textarea "x"
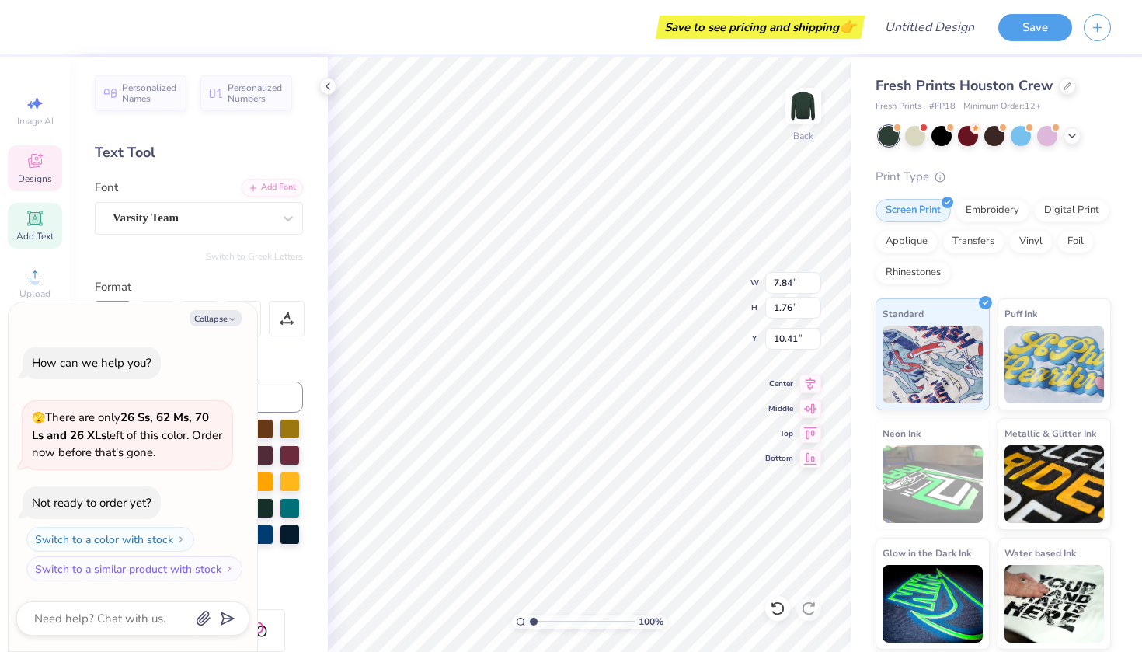
type textarea "W"
type textarea "x"
type textarea "W"
type textarea "x"
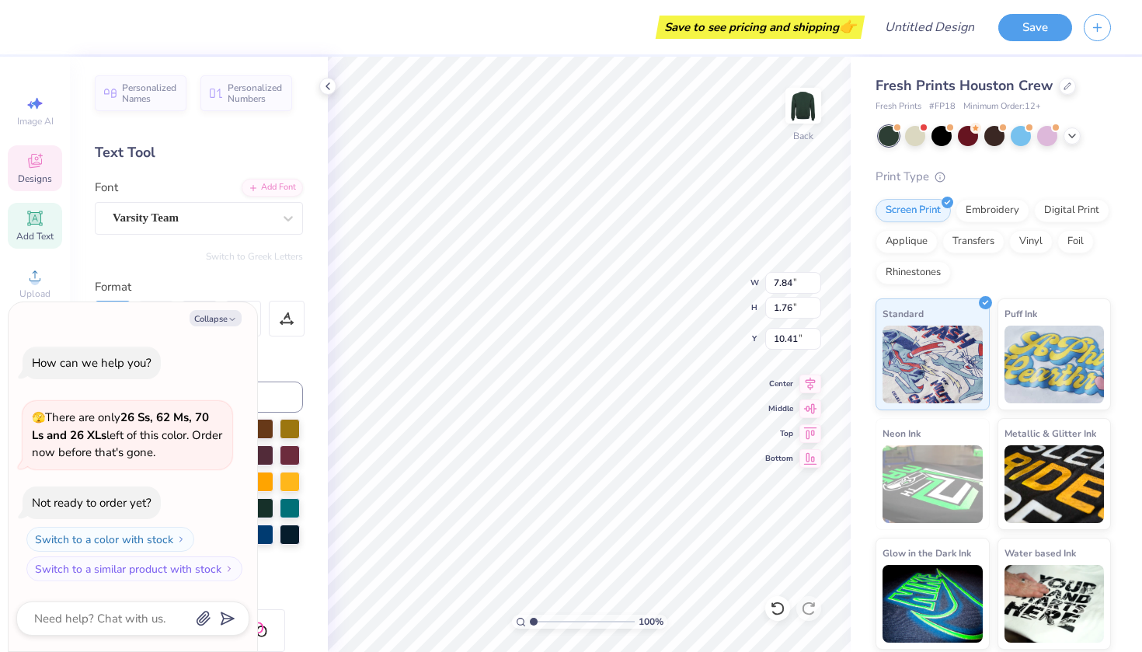
type textarea "K"
type textarea "x"
type textarea "K"
type textarea "x"
type textarea "K A"
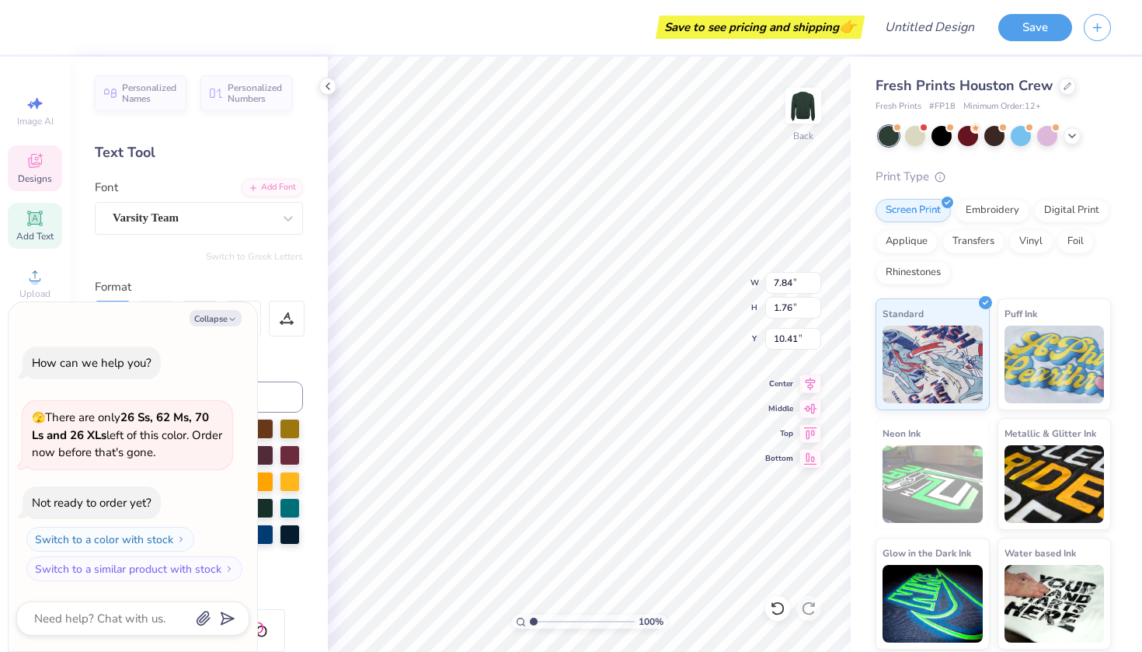
type textarea "x"
type textarea "K A"
type textarea "x"
type textarea "K A P"
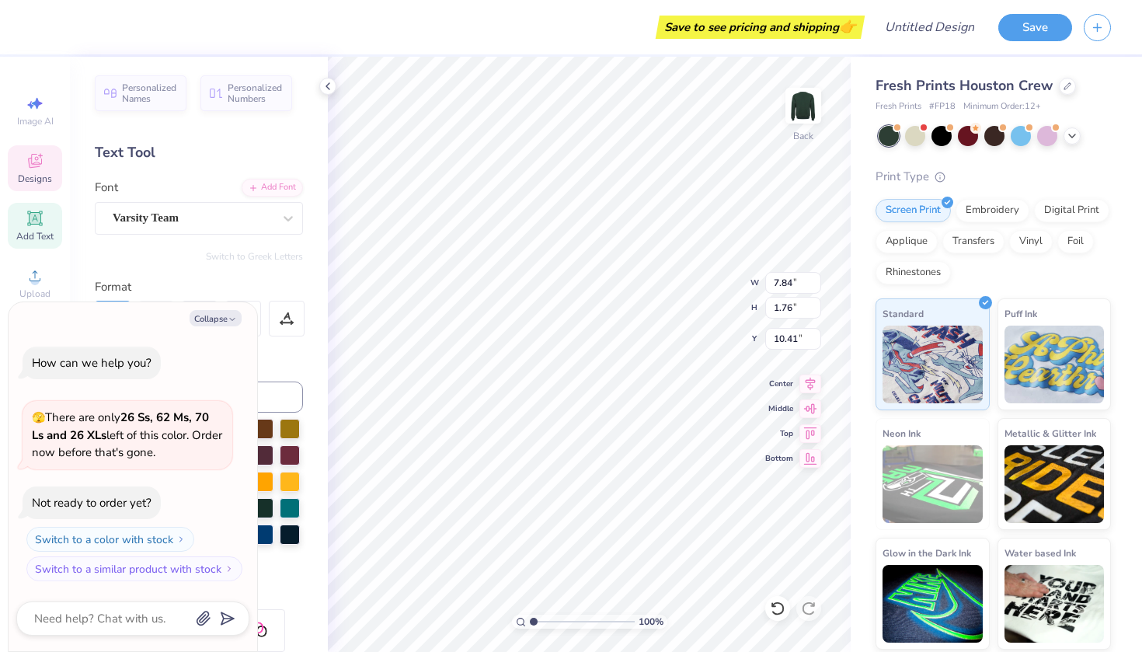
type textarea "x"
type textarea "K A P"
type textarea "x"
type textarea "K A P P"
type textarea "x"
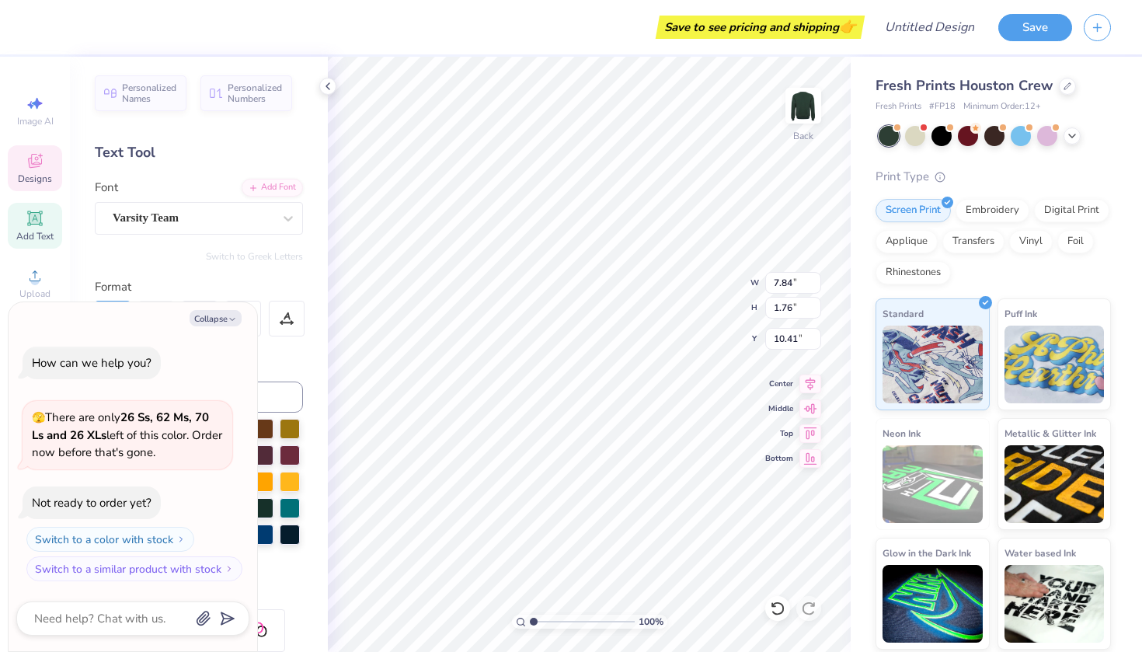
type textarea "K A P P"
type textarea "x"
type textarea "K A P P A"
type textarea "x"
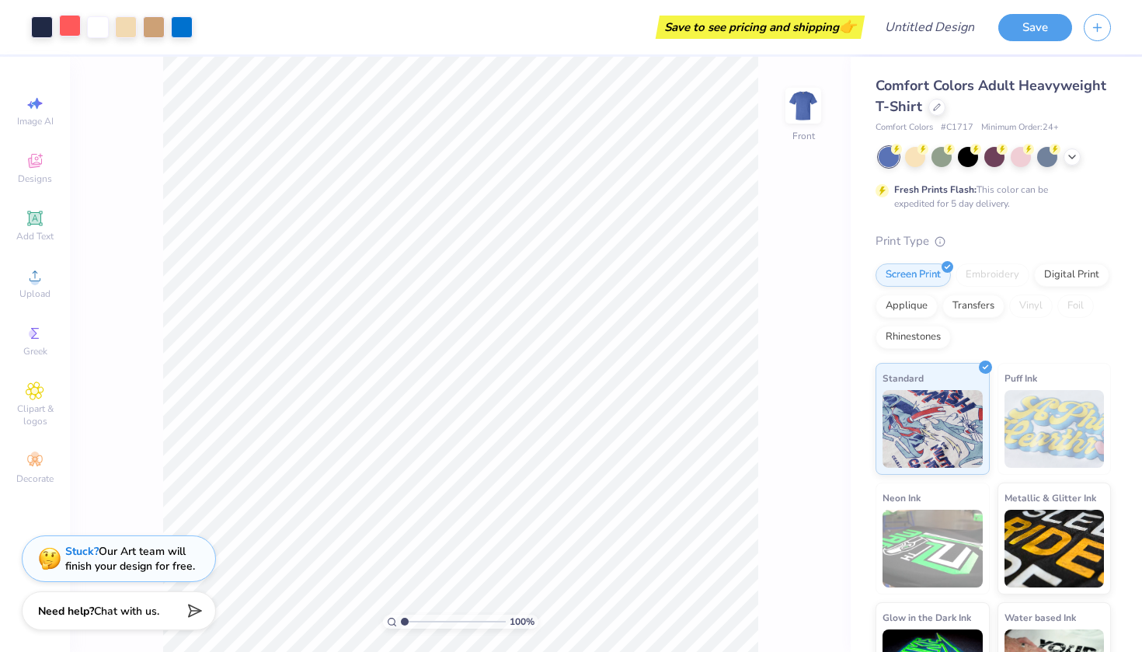
click at [71, 26] on div at bounding box center [70, 26] width 22 height 22
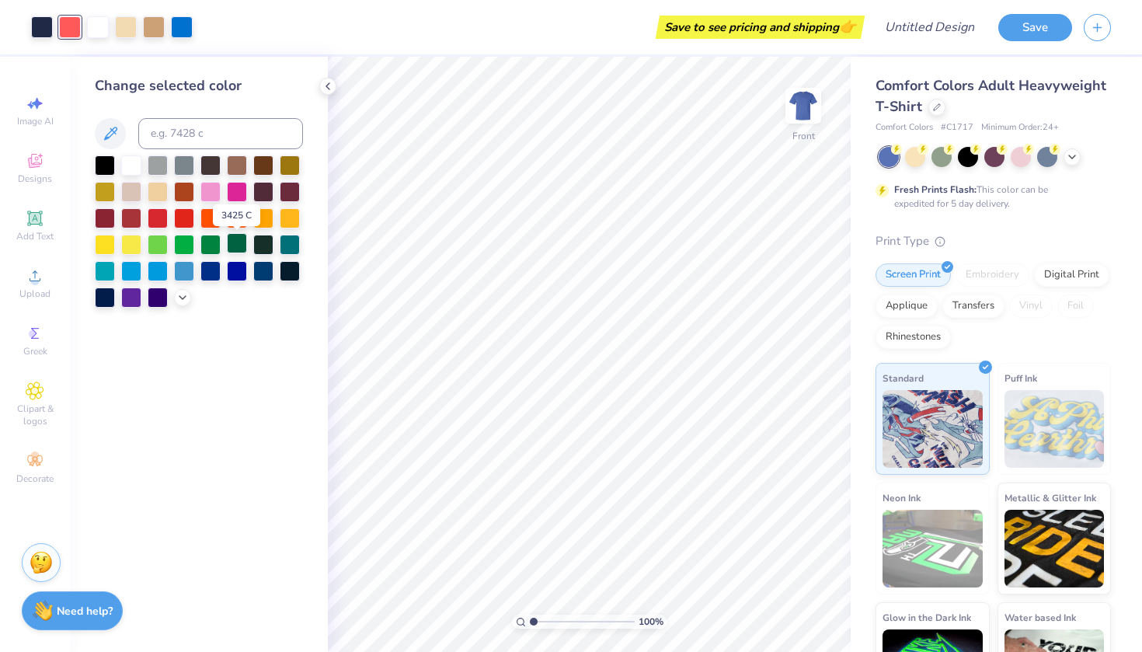
click at [242, 243] on div at bounding box center [237, 243] width 20 height 20
click at [187, 28] on div at bounding box center [182, 26] width 22 height 22
click at [160, 164] on div at bounding box center [158, 164] width 20 height 20
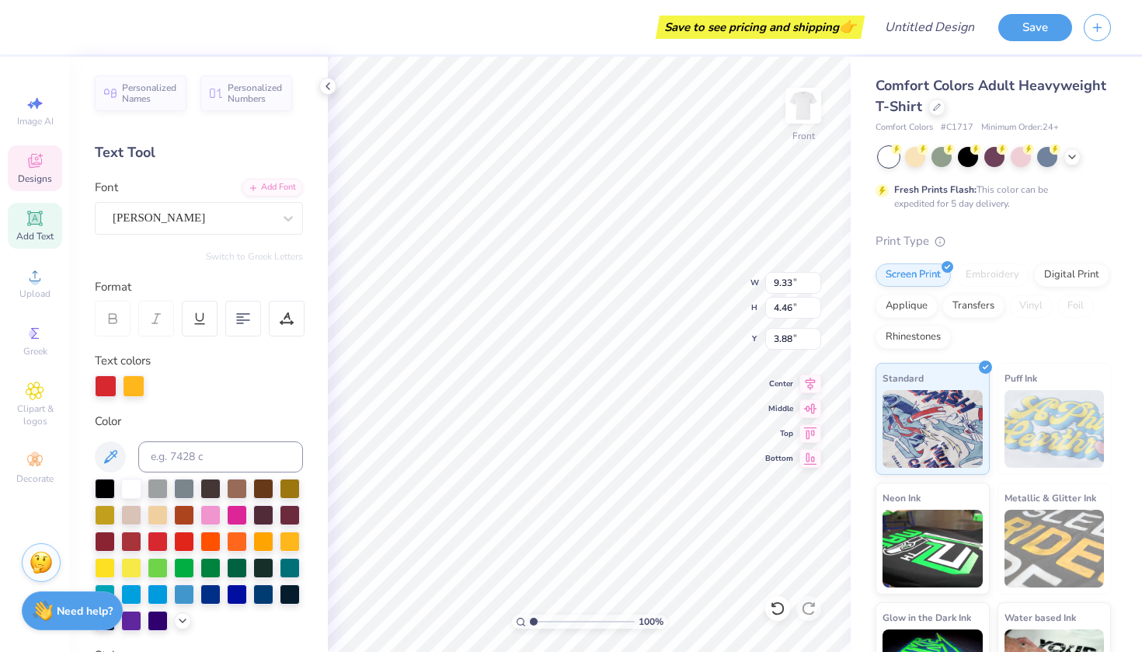
type input "3.84"
type textarea "SPRING FEST"
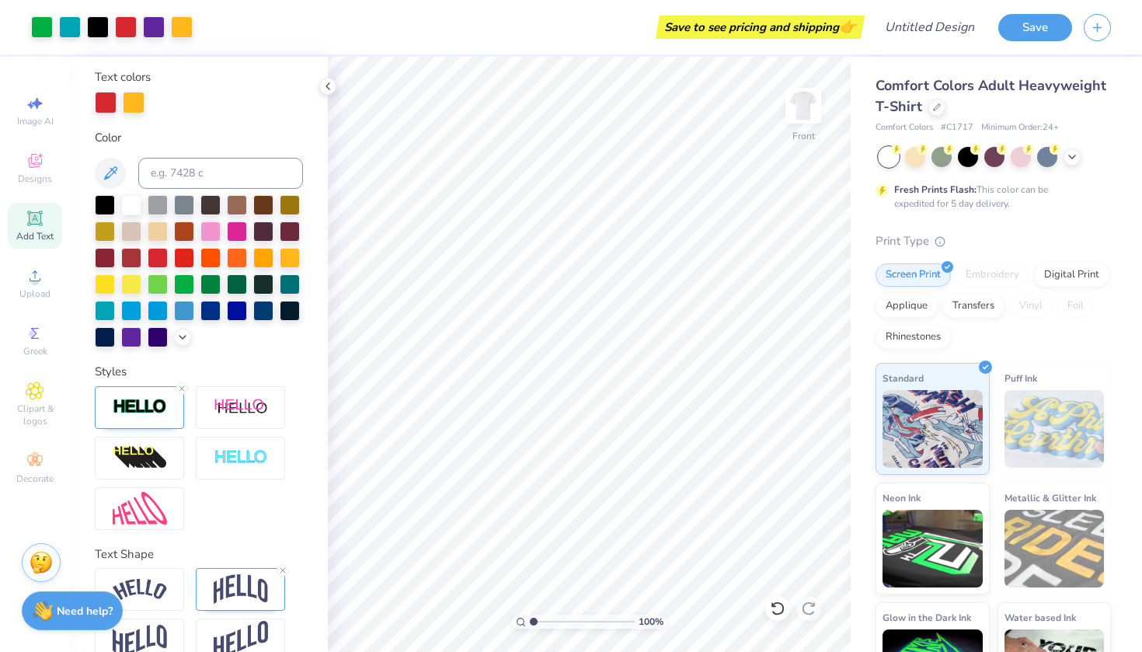
scroll to position [311, 0]
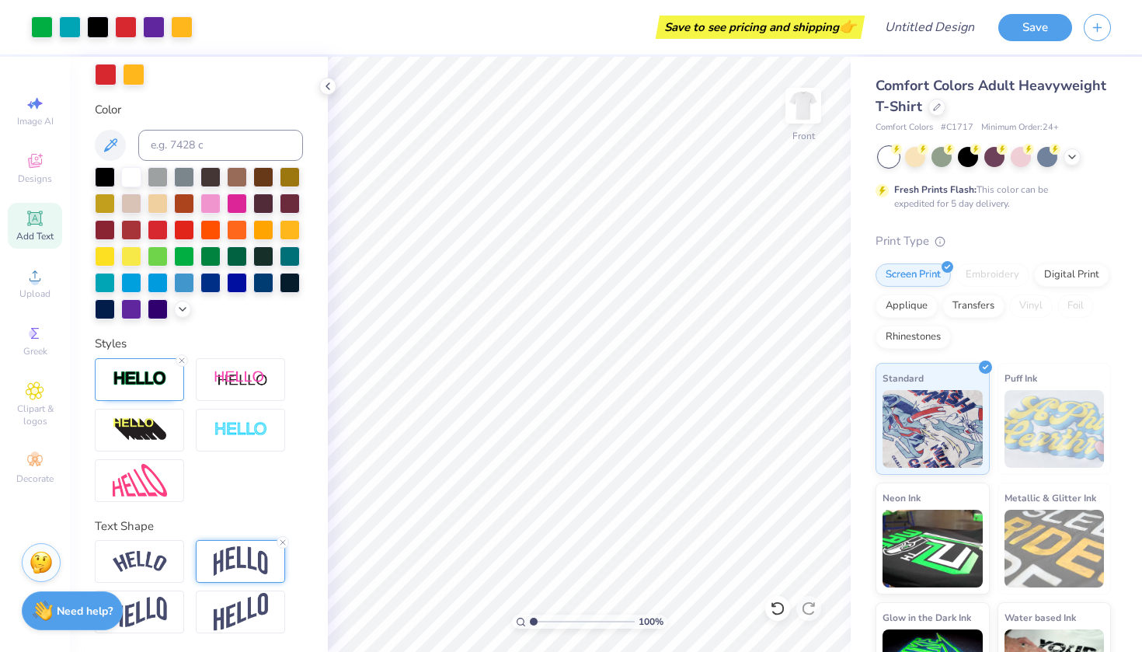
click at [238, 561] on img at bounding box center [241, 561] width 54 height 30
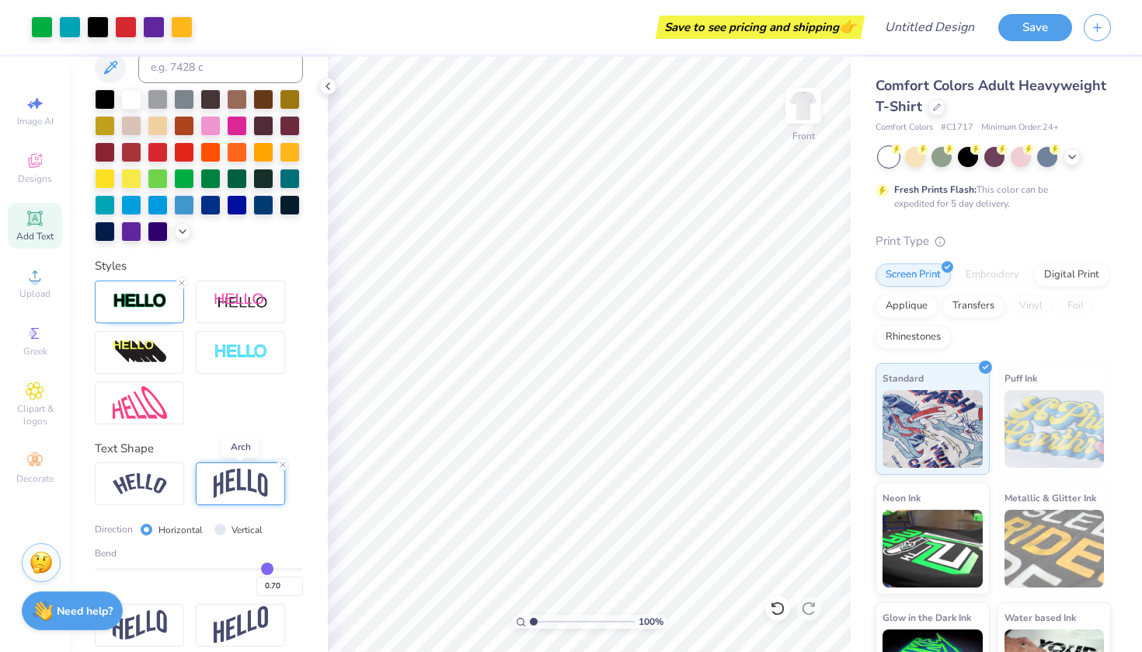
scroll to position [392, 0]
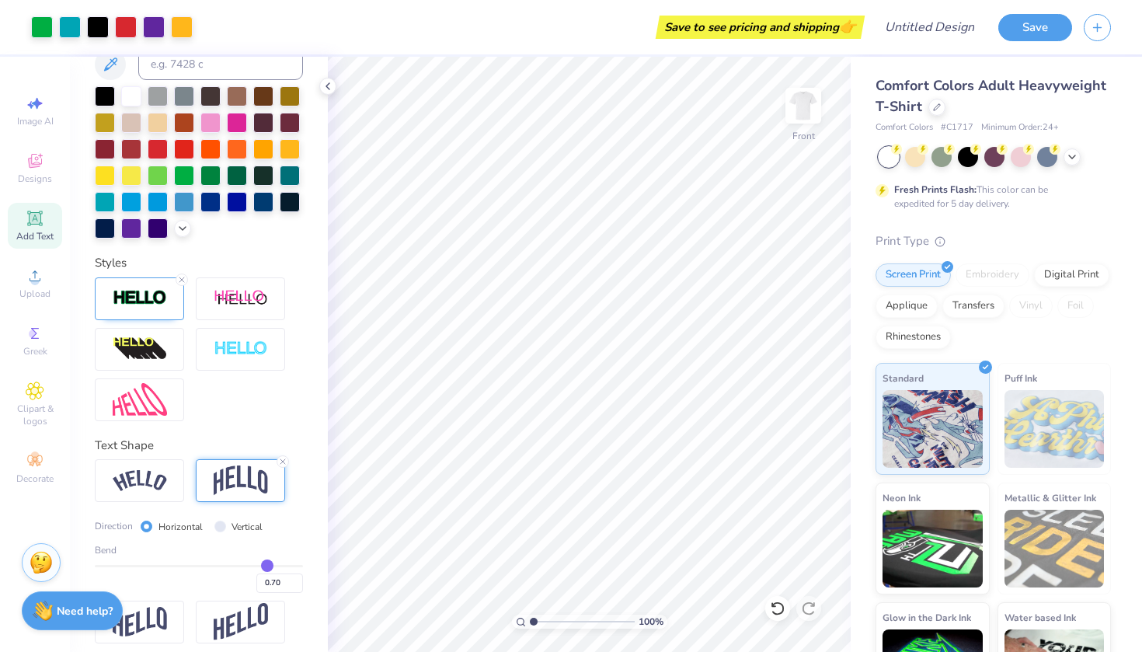
type input "0.72"
type input "0.73"
type input "0.74"
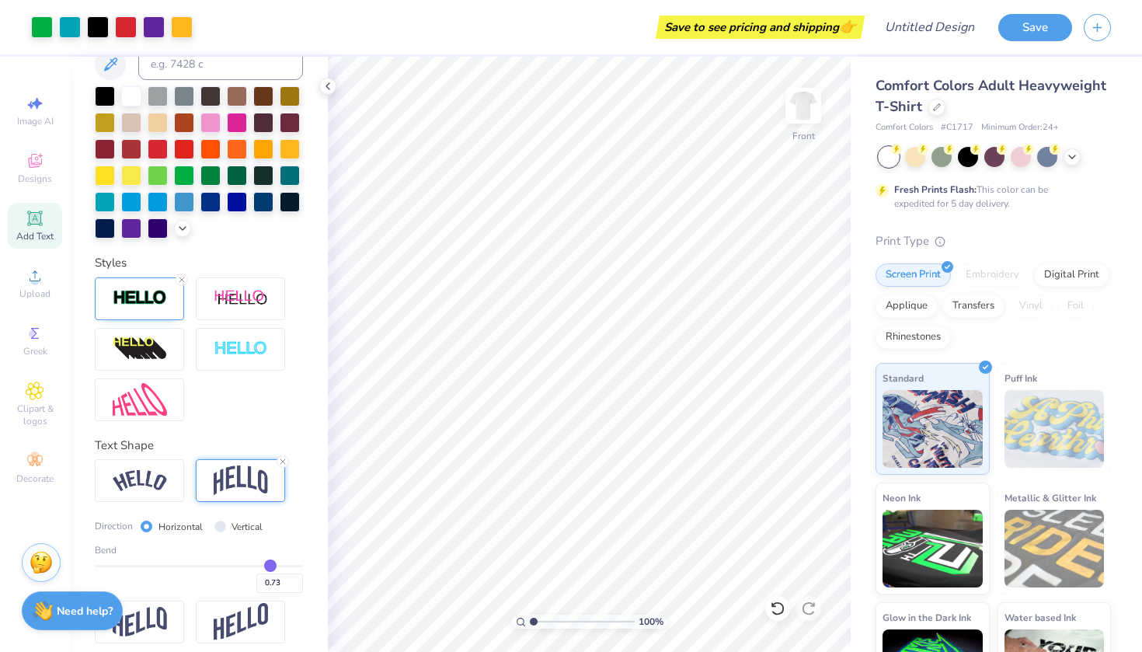
type input "0.74"
type input "0.75"
type input "0.76"
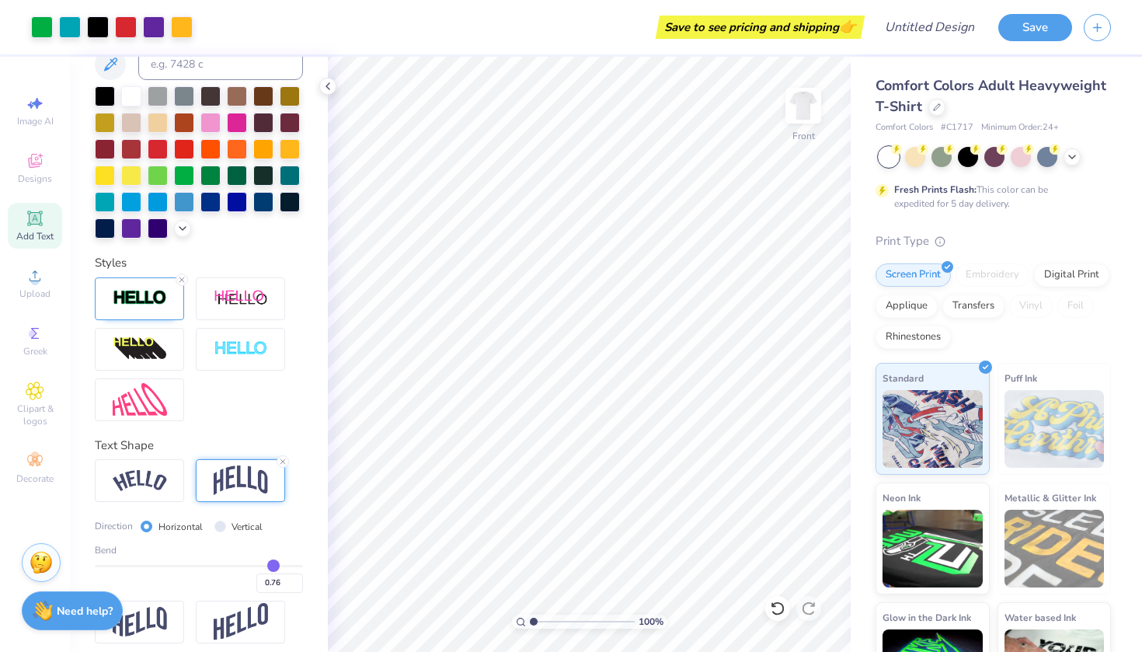
type input "0.77"
click at [274, 565] on input "range" at bounding box center [199, 566] width 208 height 2
type input "0.79"
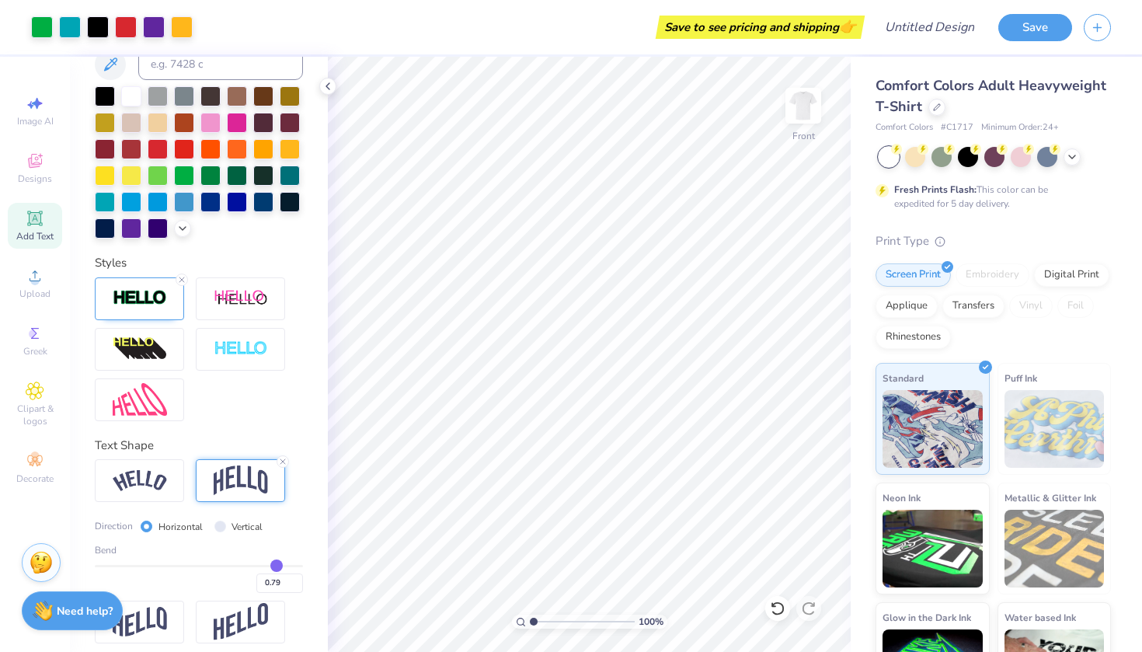
type input "0.81"
type input "0.83"
type input "0.84"
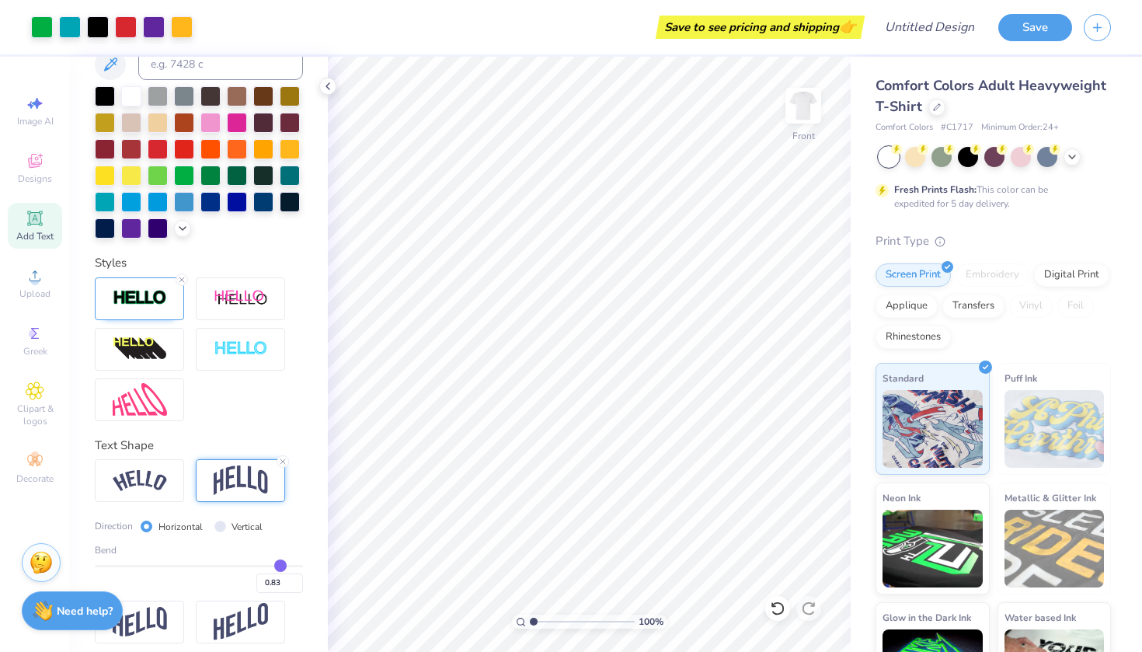
type input "0.84"
type input "0.83"
type input "0.82"
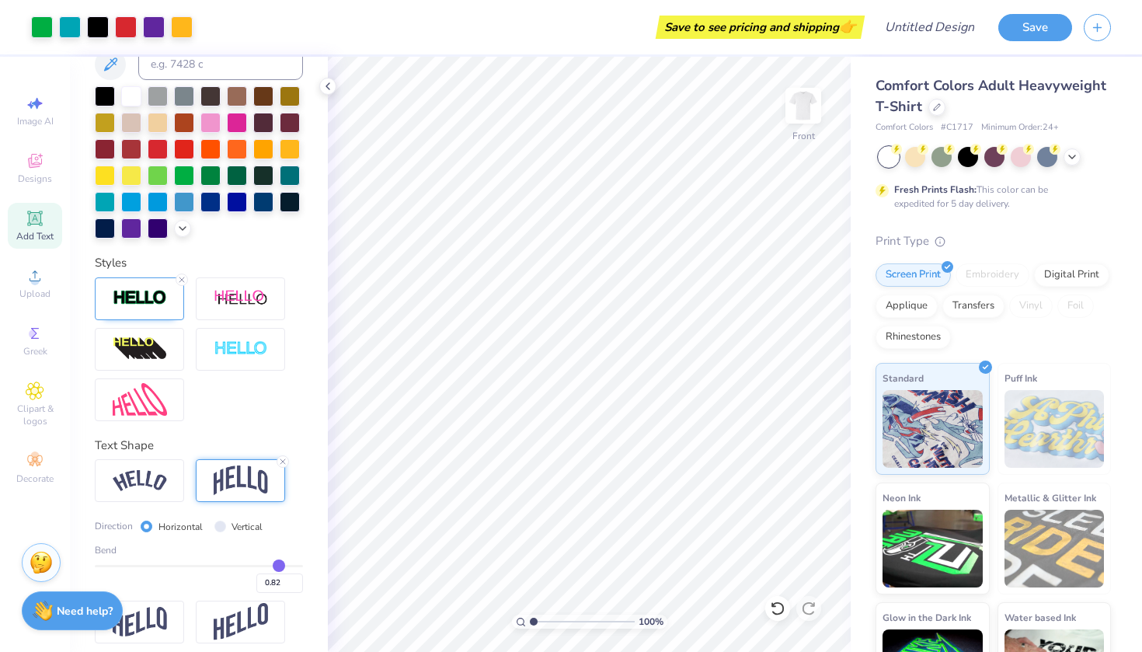
type input "0.81"
type input "0.8"
type input "0.80"
type input "0.8"
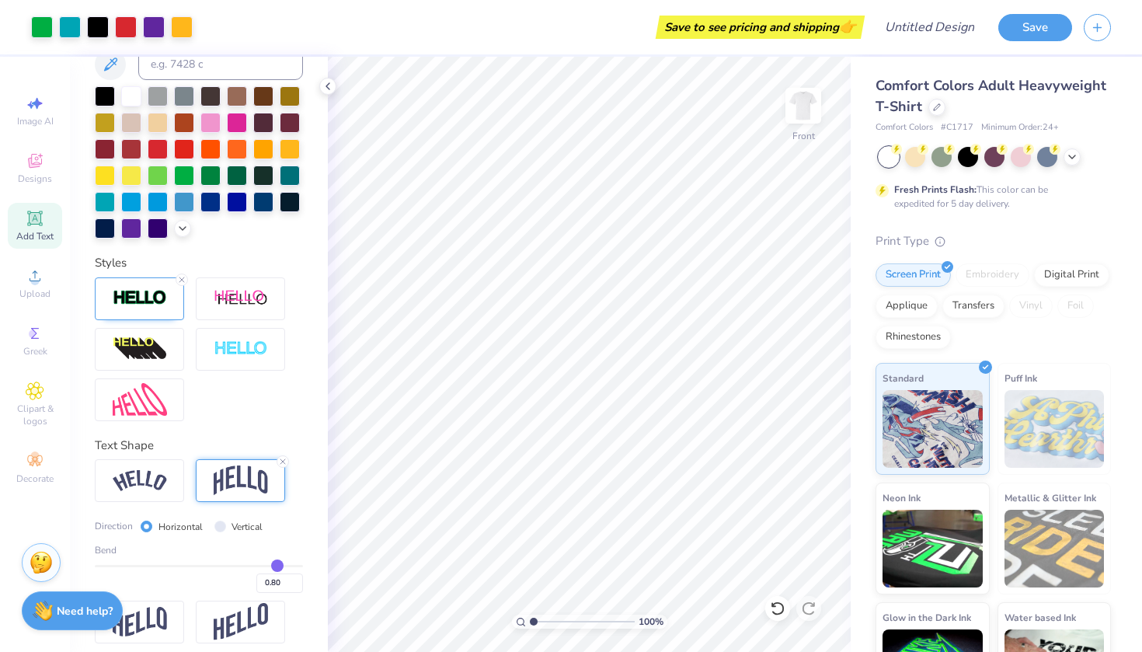
click at [277, 565] on input "range" at bounding box center [199, 566] width 208 height 2
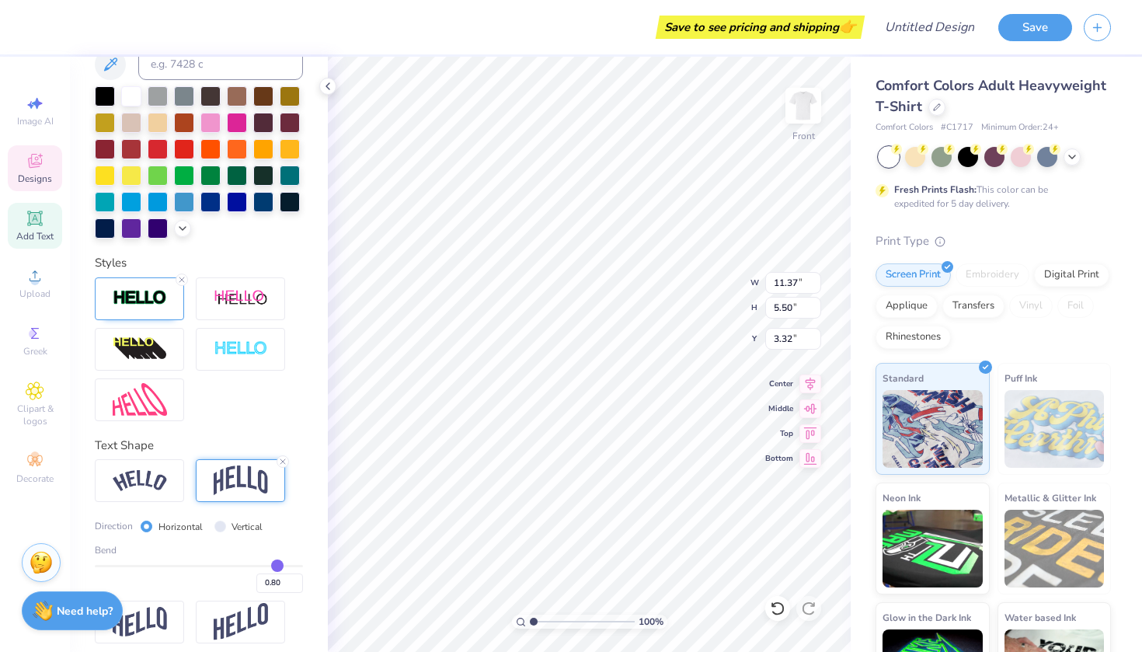
type input "3.67"
type input "0.81"
type input "0.82"
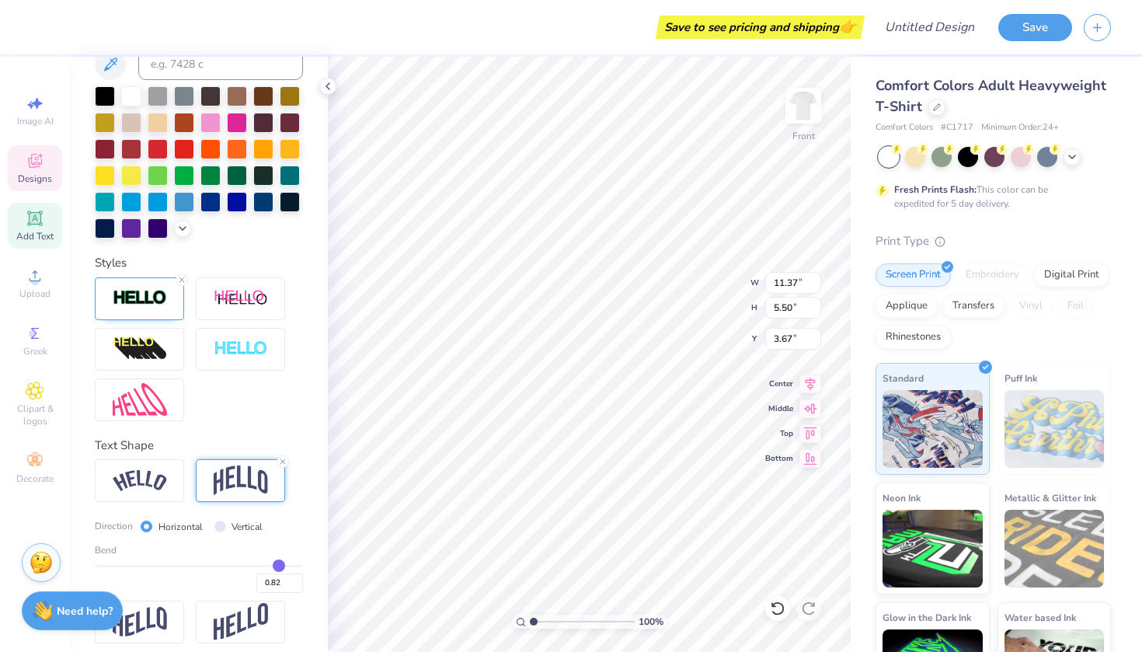
type input "0.83"
type input "0.84"
type input "0.85"
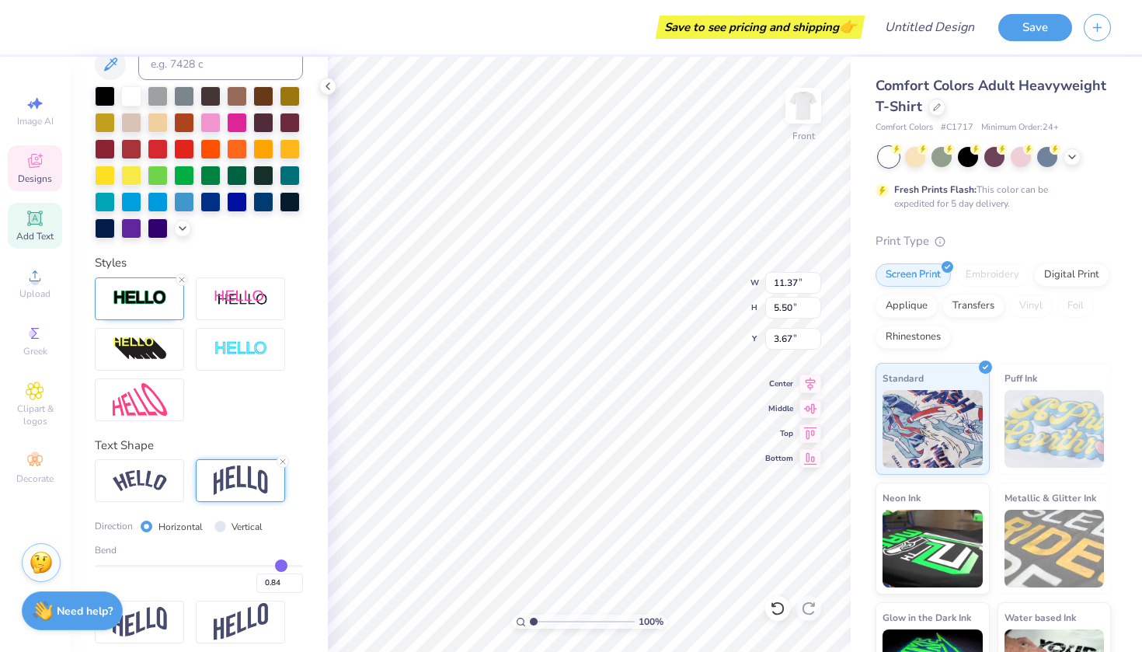
type input "0.85"
type input "0.86"
type input "0.87"
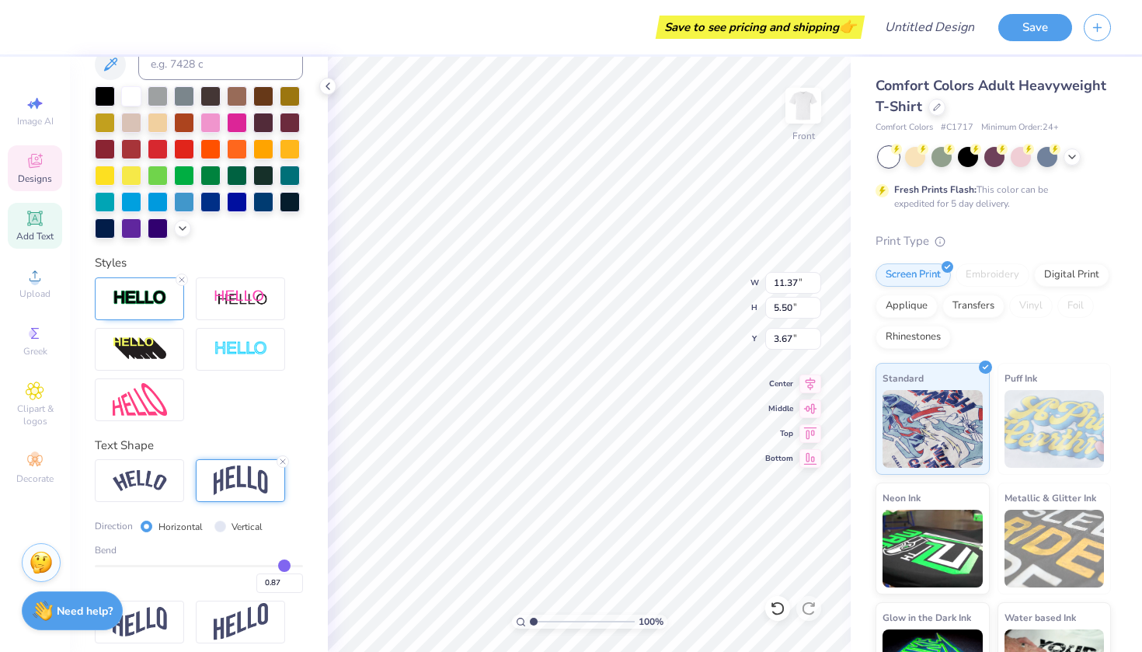
type input "0.88"
type input "0.9"
type input "0.90"
type input "5.94"
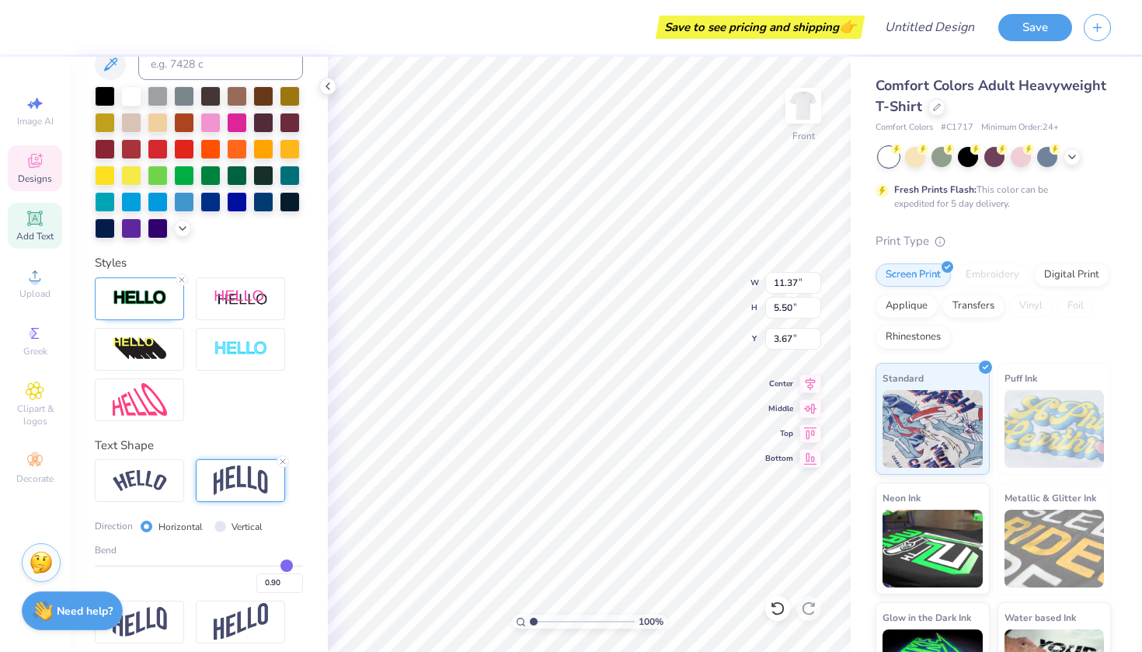
type input "3.45"
drag, startPoint x: 278, startPoint y: 562, endPoint x: 287, endPoint y: 562, distance: 9.3
type input "0.9"
click at [287, 565] on input "range" at bounding box center [199, 566] width 208 height 2
type input "6.04"
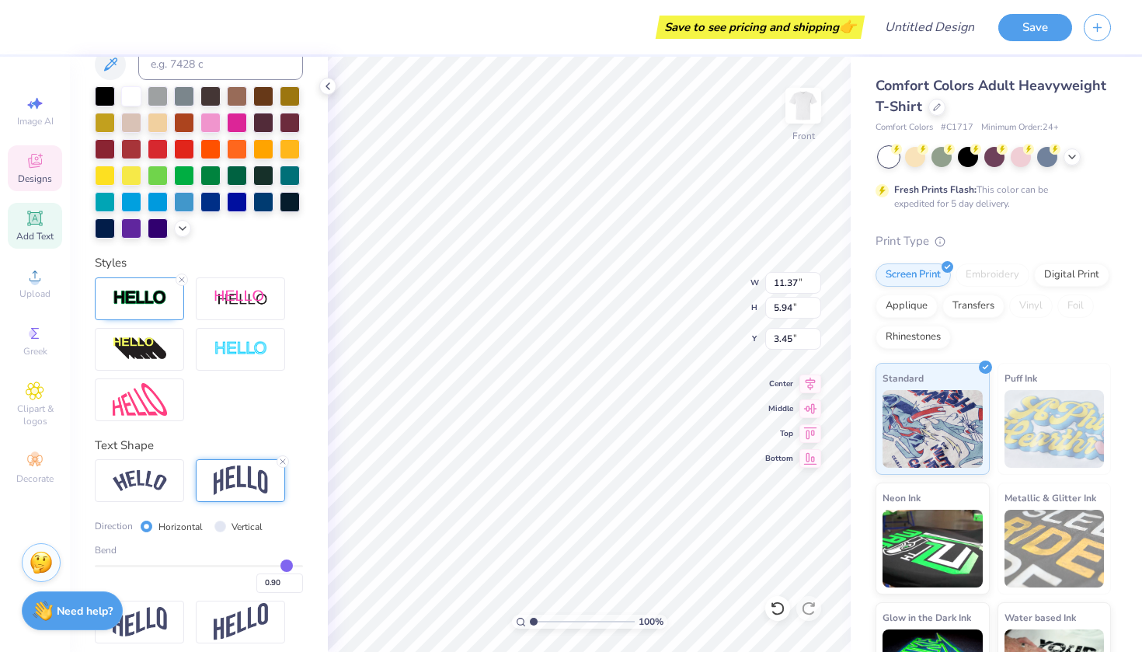
type input "3.40"
type input "10.71"
type input "5.69"
type input "3.80"
type input "10.42"
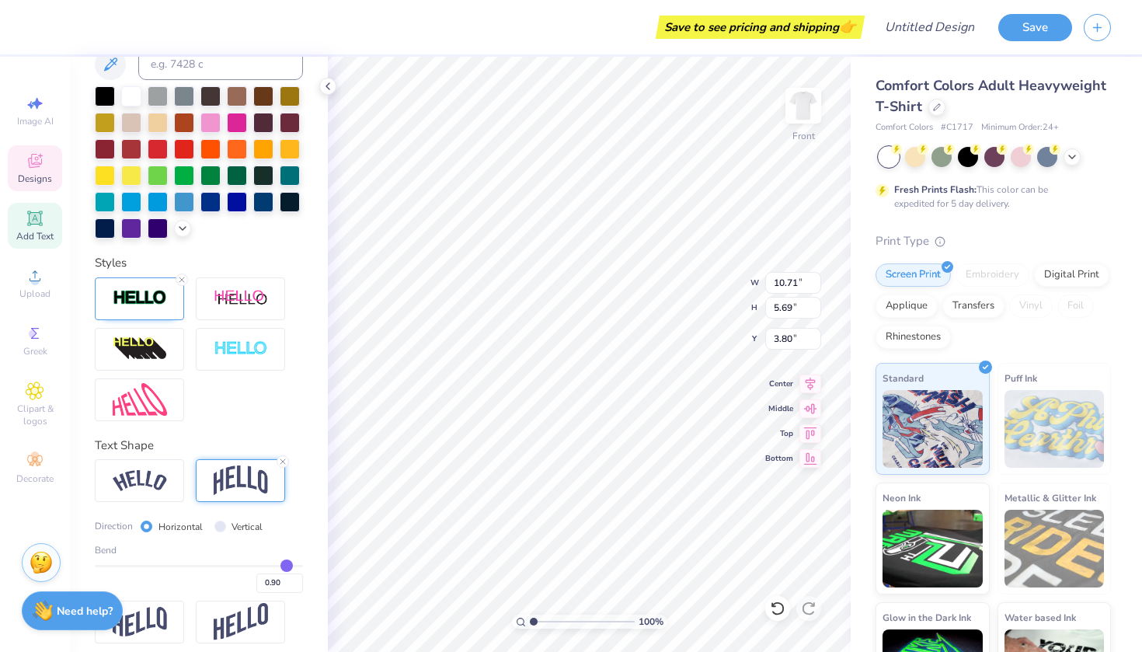
type input "5.53"
type input "3.92"
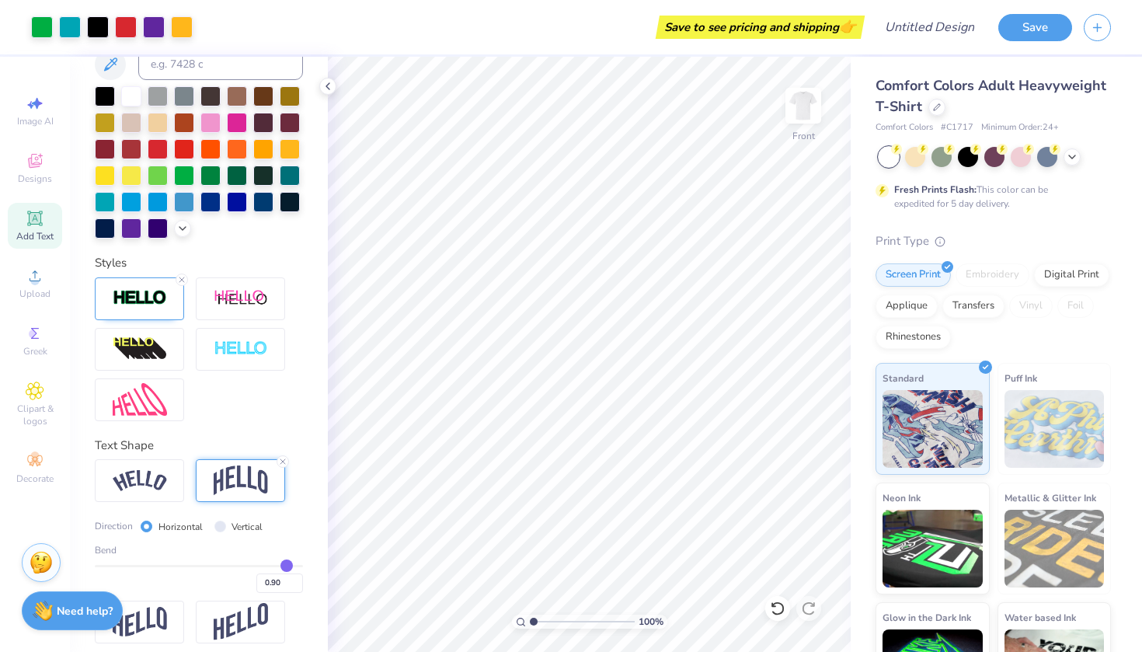
type input "0.89"
type input "0.88"
type input "0.87"
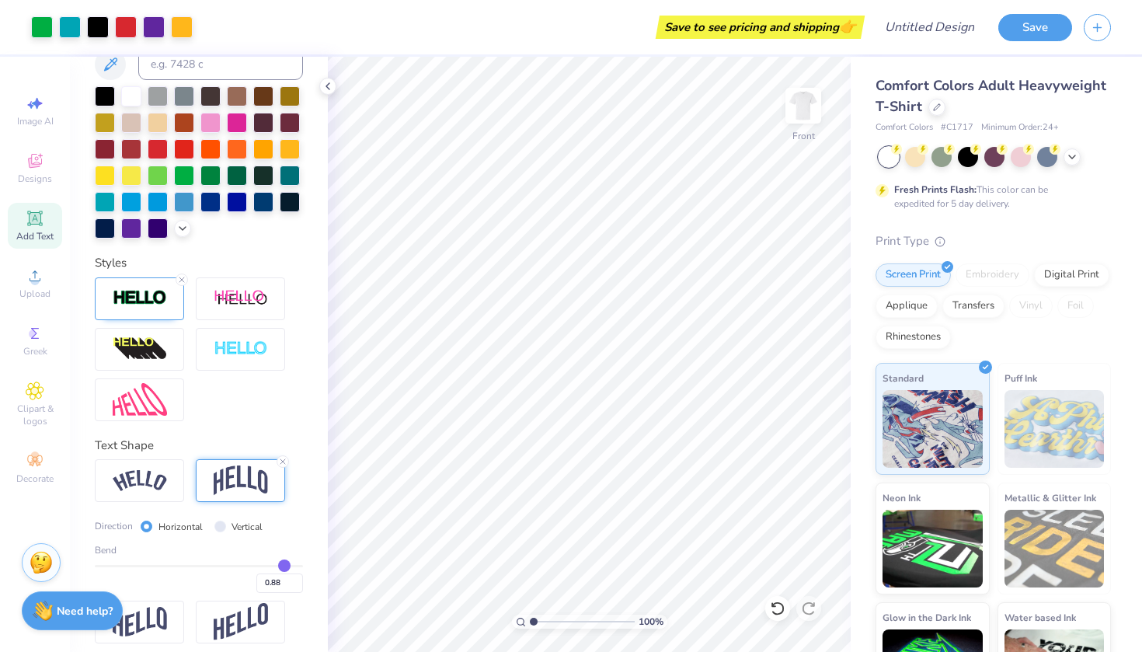
type input "0.87"
type input "0.85"
type input "0.82"
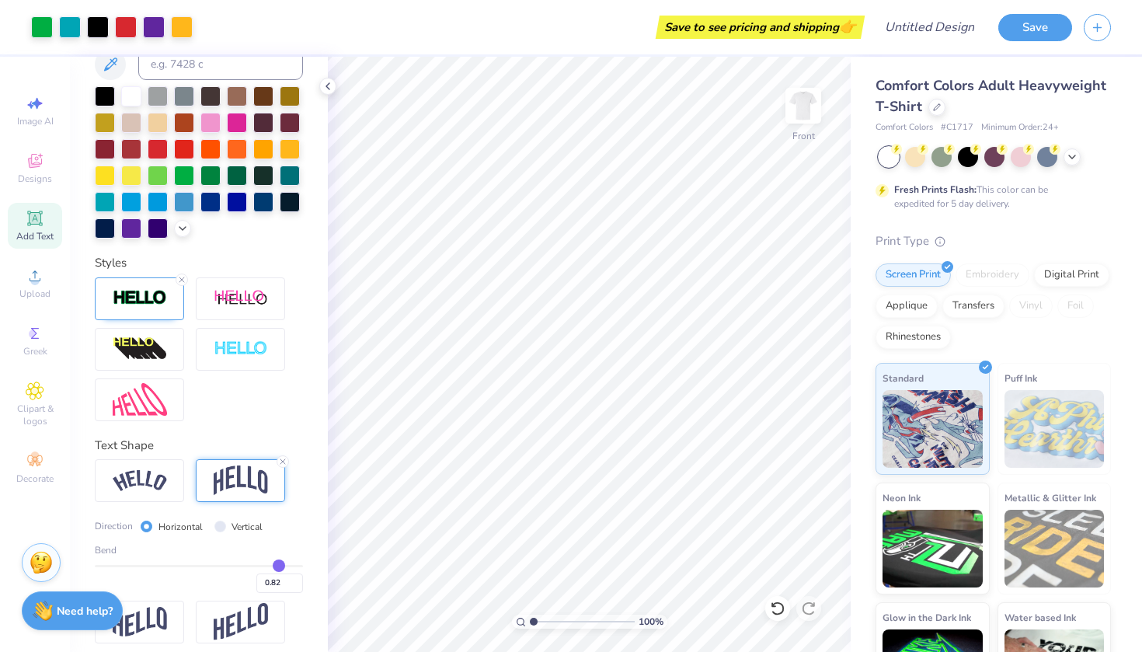
type input "0.8"
type input "0.80"
type input "0.79"
type input "0.78"
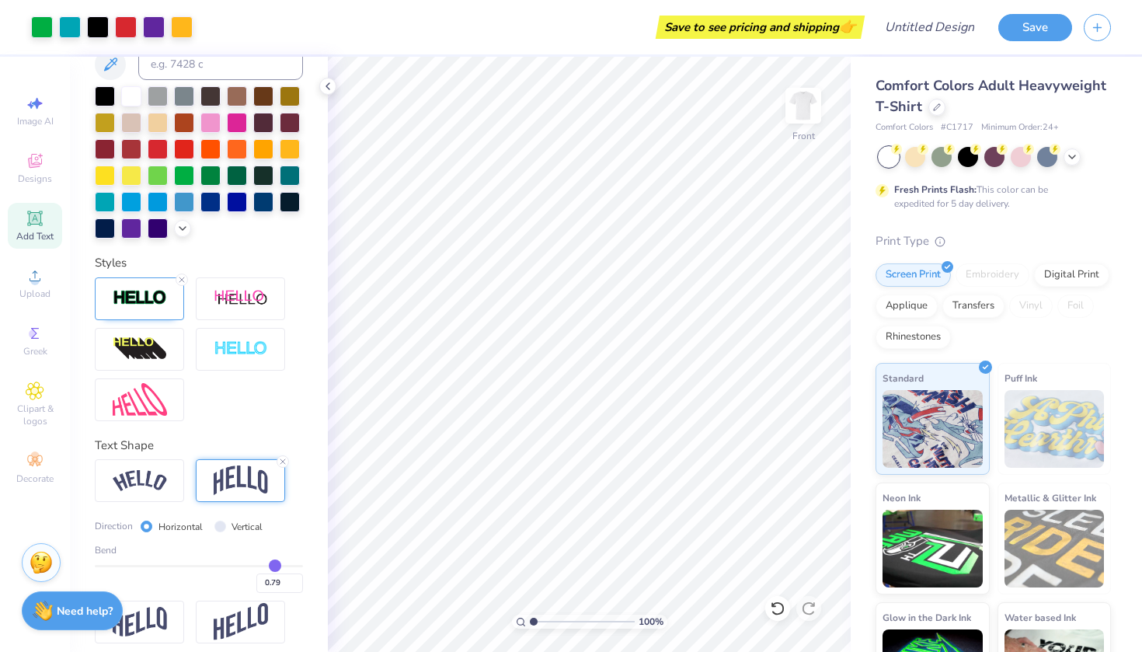
type input "0.78"
type input "0.77"
type input "0.76"
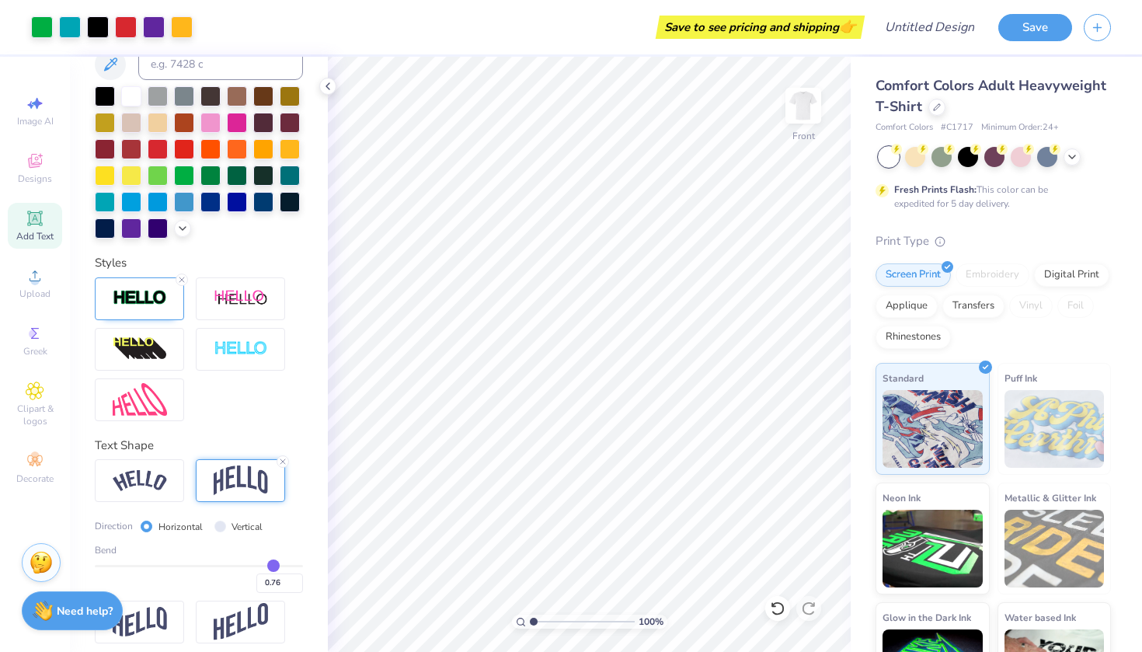
type input "0.75"
type input "0.74"
type input "0.75"
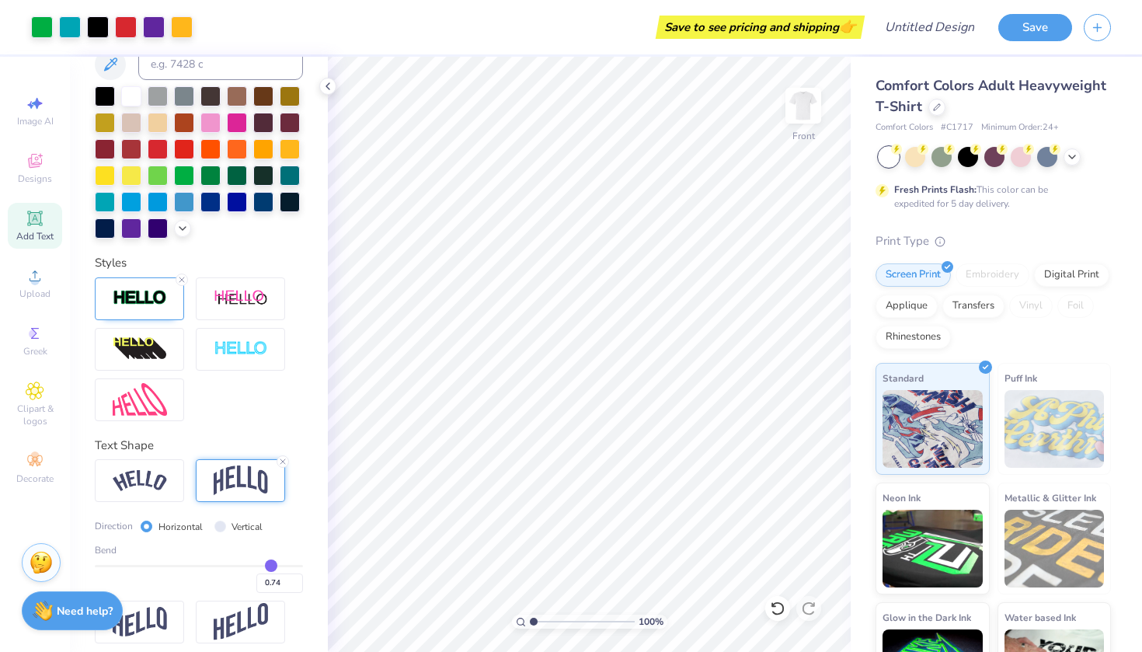
type input "0.75"
drag, startPoint x: 286, startPoint y: 564, endPoint x: 273, endPoint y: 564, distance: 13.2
type input "0.75"
click at [273, 565] on input "range" at bounding box center [199, 566] width 208 height 2
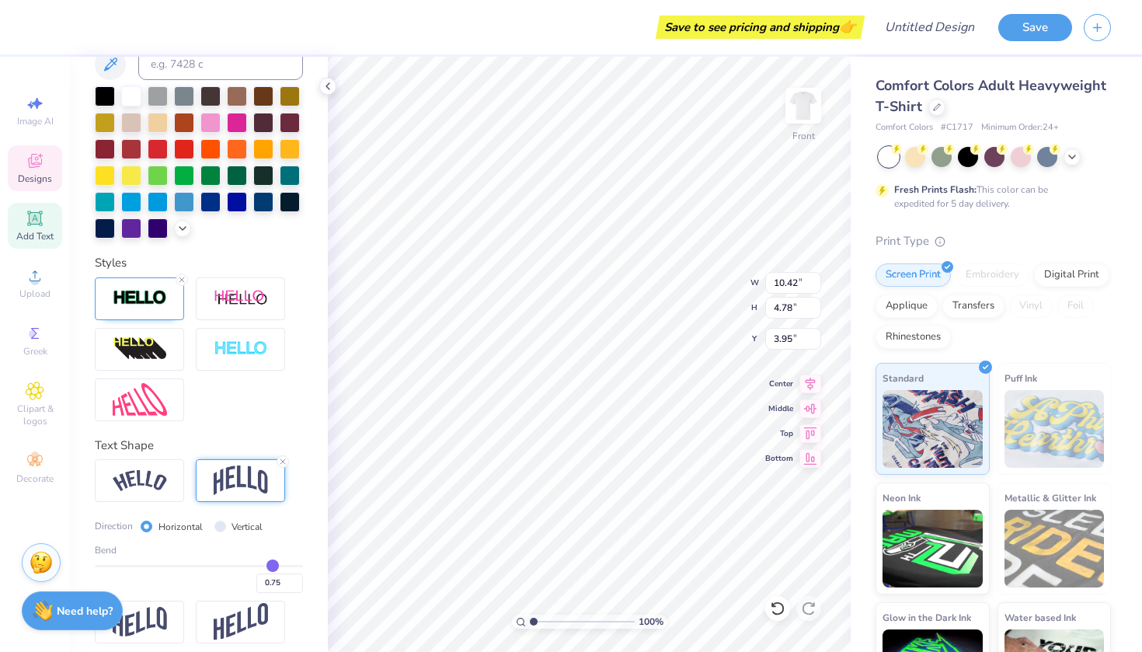
type input "3.40"
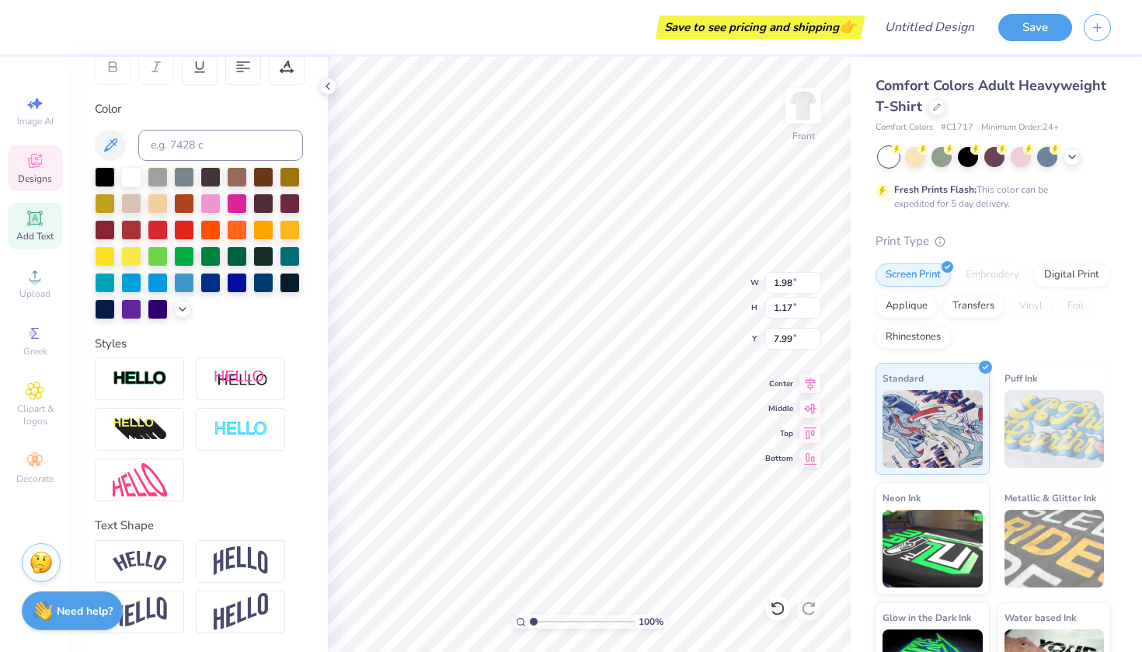
type input "10.42"
type input "4.78"
type input "3.80"
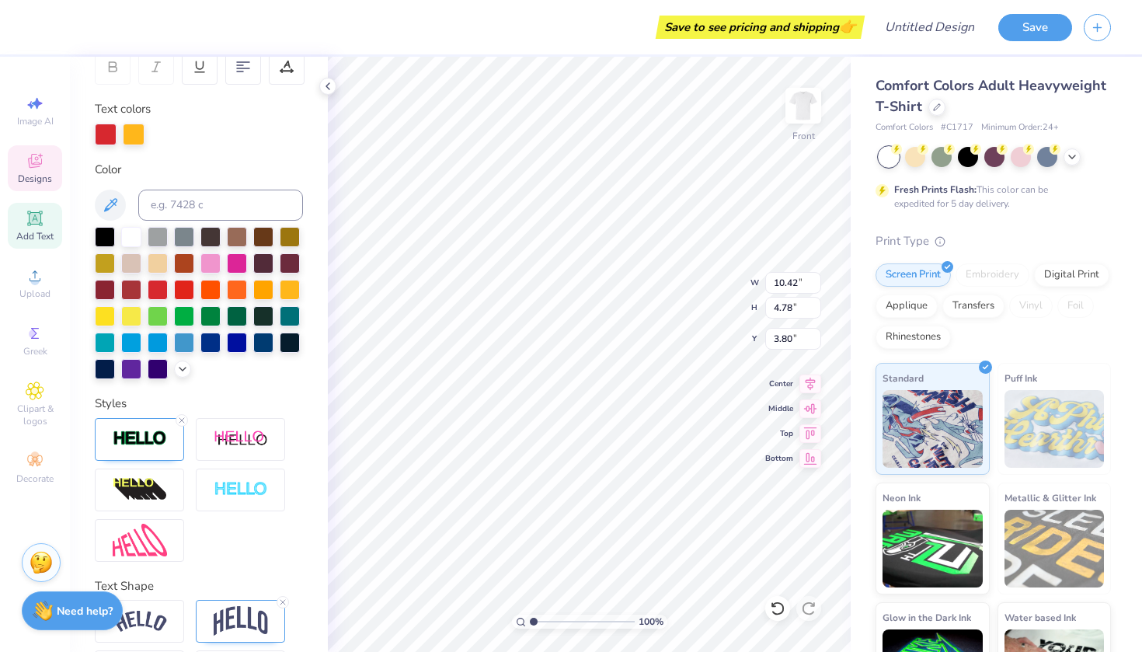
scroll to position [0, 2]
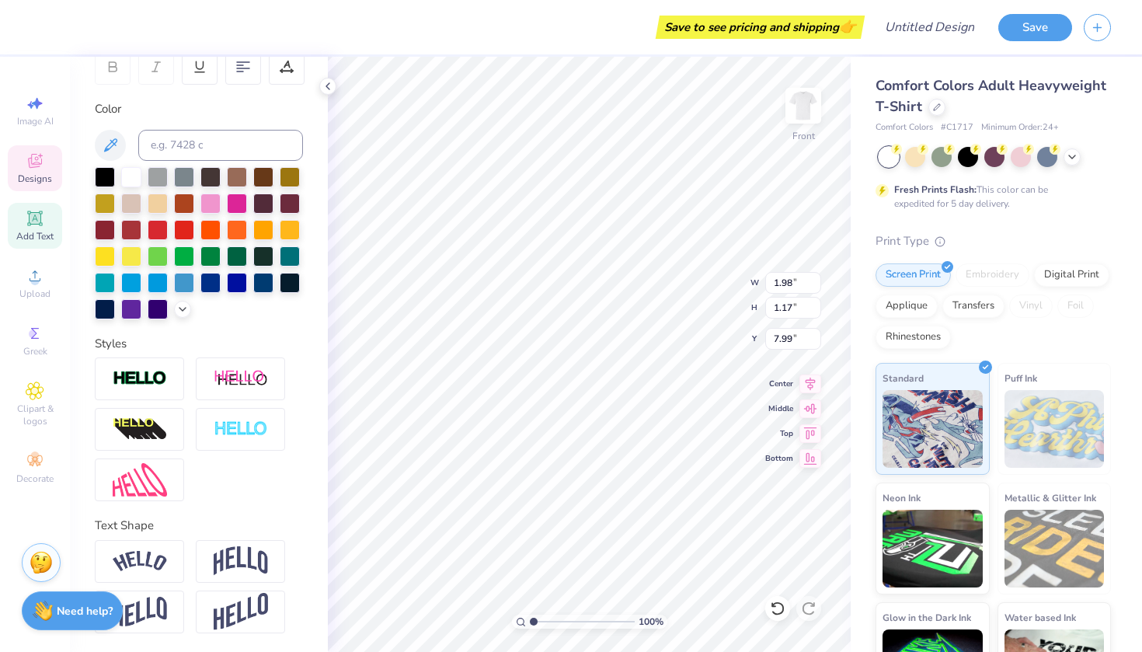
type textarea "S"
type textarea "\"
type textarea "'"
type textarea "OK"
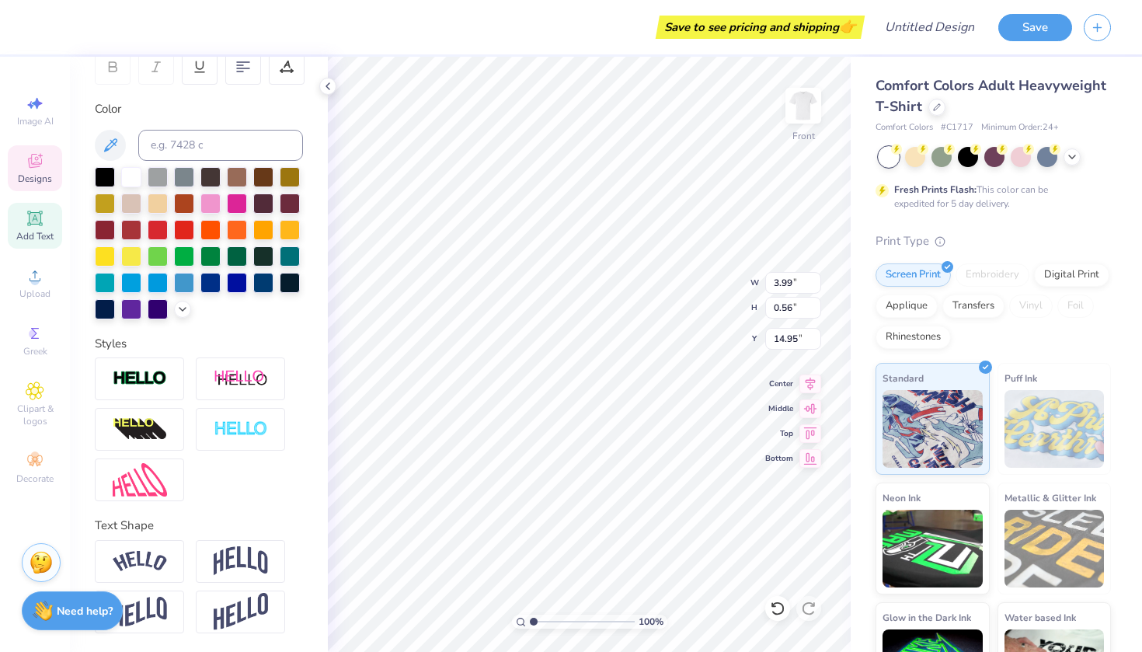
type textarea "S"
type textarea "CARLISLE [GEOGRAPHIC_DATA]"
type textarea "2026"
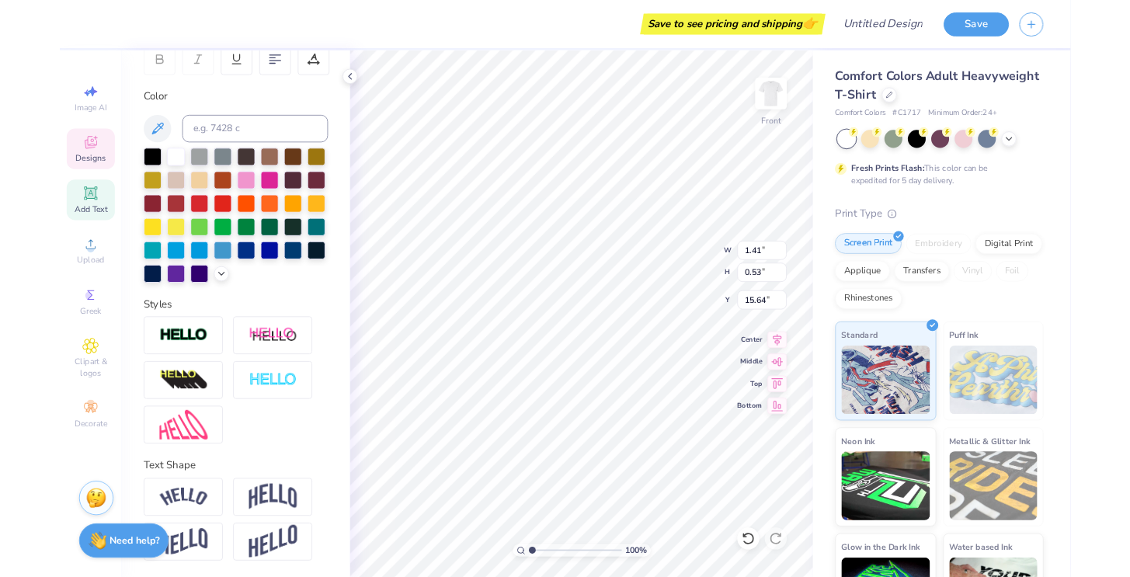
scroll to position [0, 1]
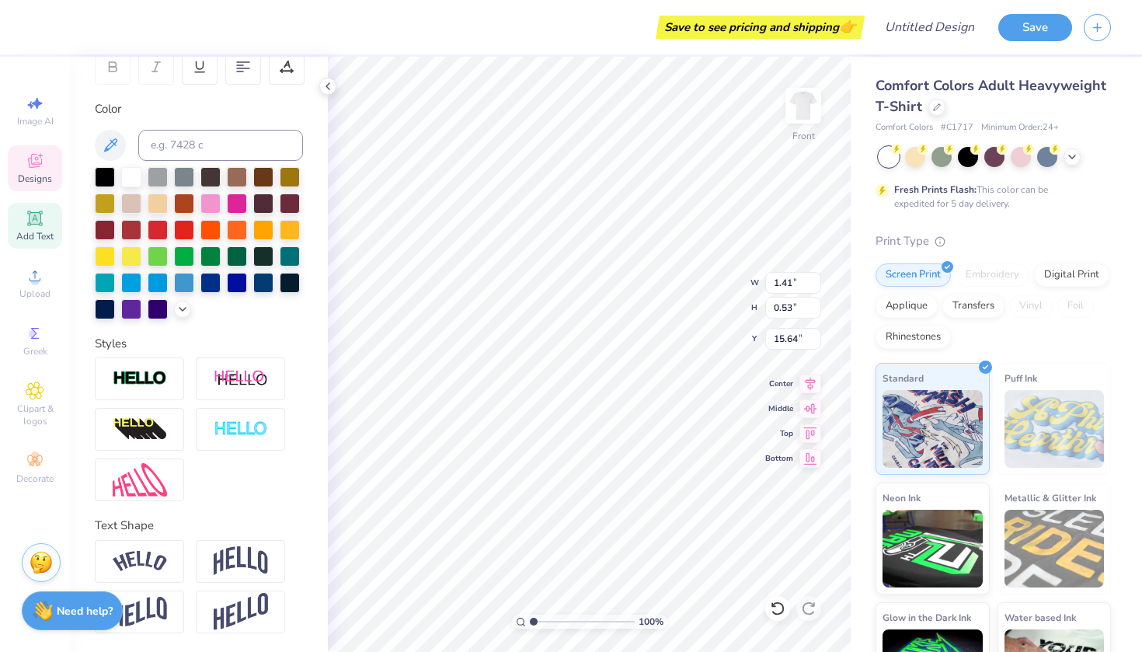
type textarea "-2026-"
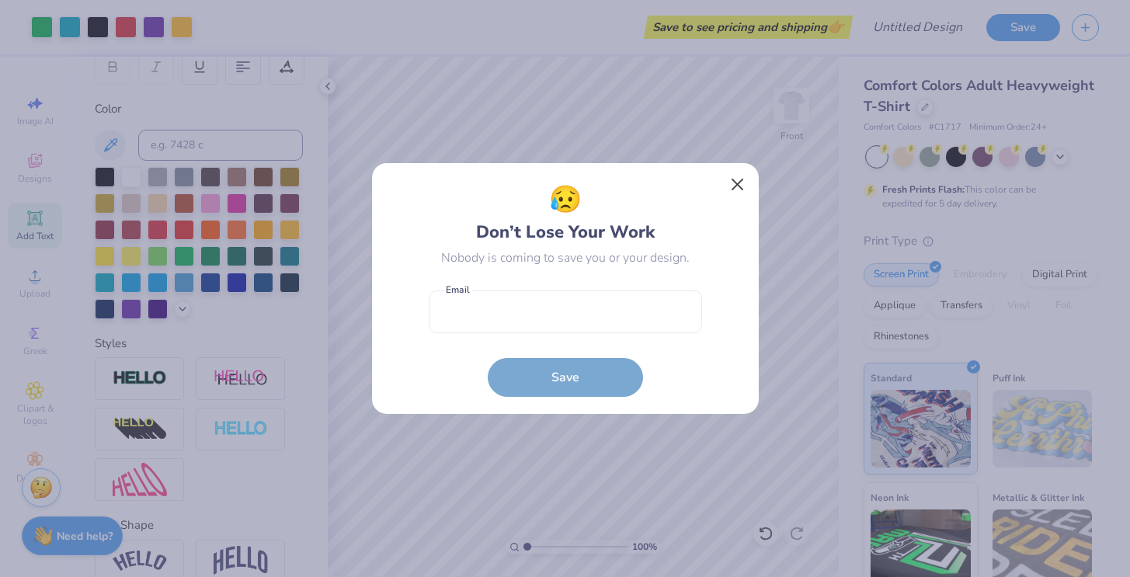
click at [737, 183] on button "Close" at bounding box center [737, 185] width 30 height 30
